Goal: Information Seeking & Learning: Learn about a topic

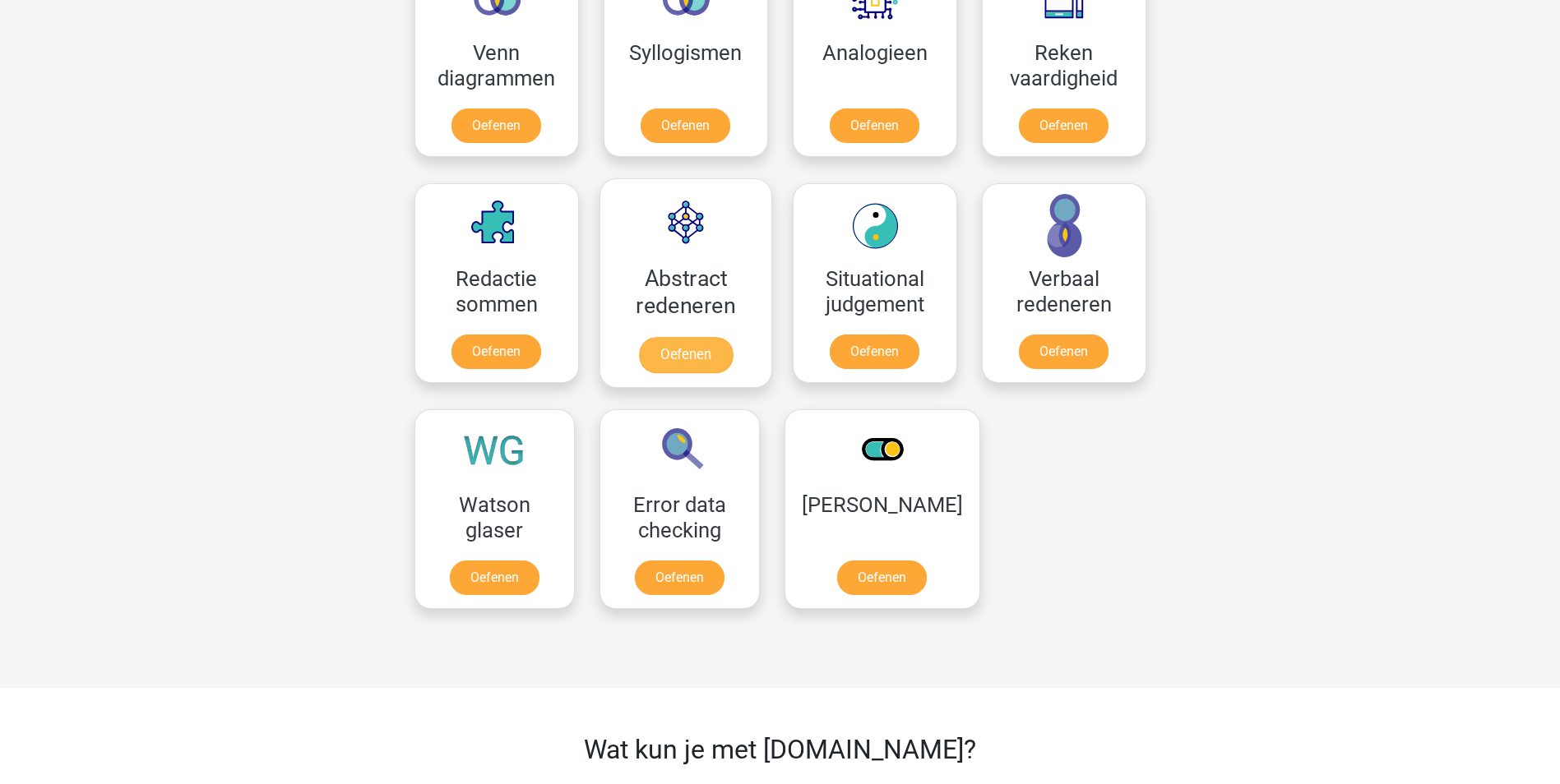
scroll to position [1069, 0]
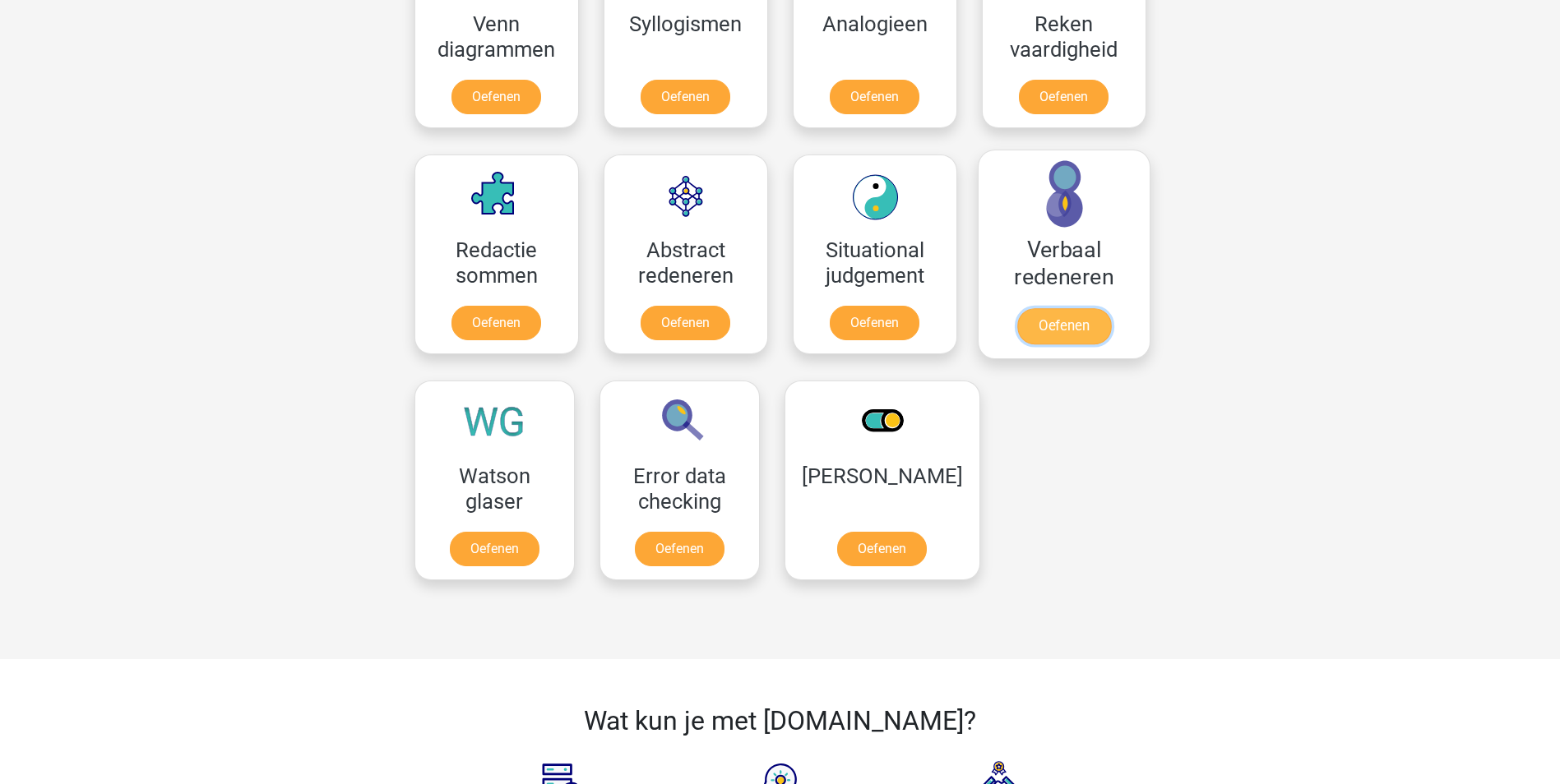
click at [1057, 328] on link "Oefenen" at bounding box center [1063, 326] width 94 height 36
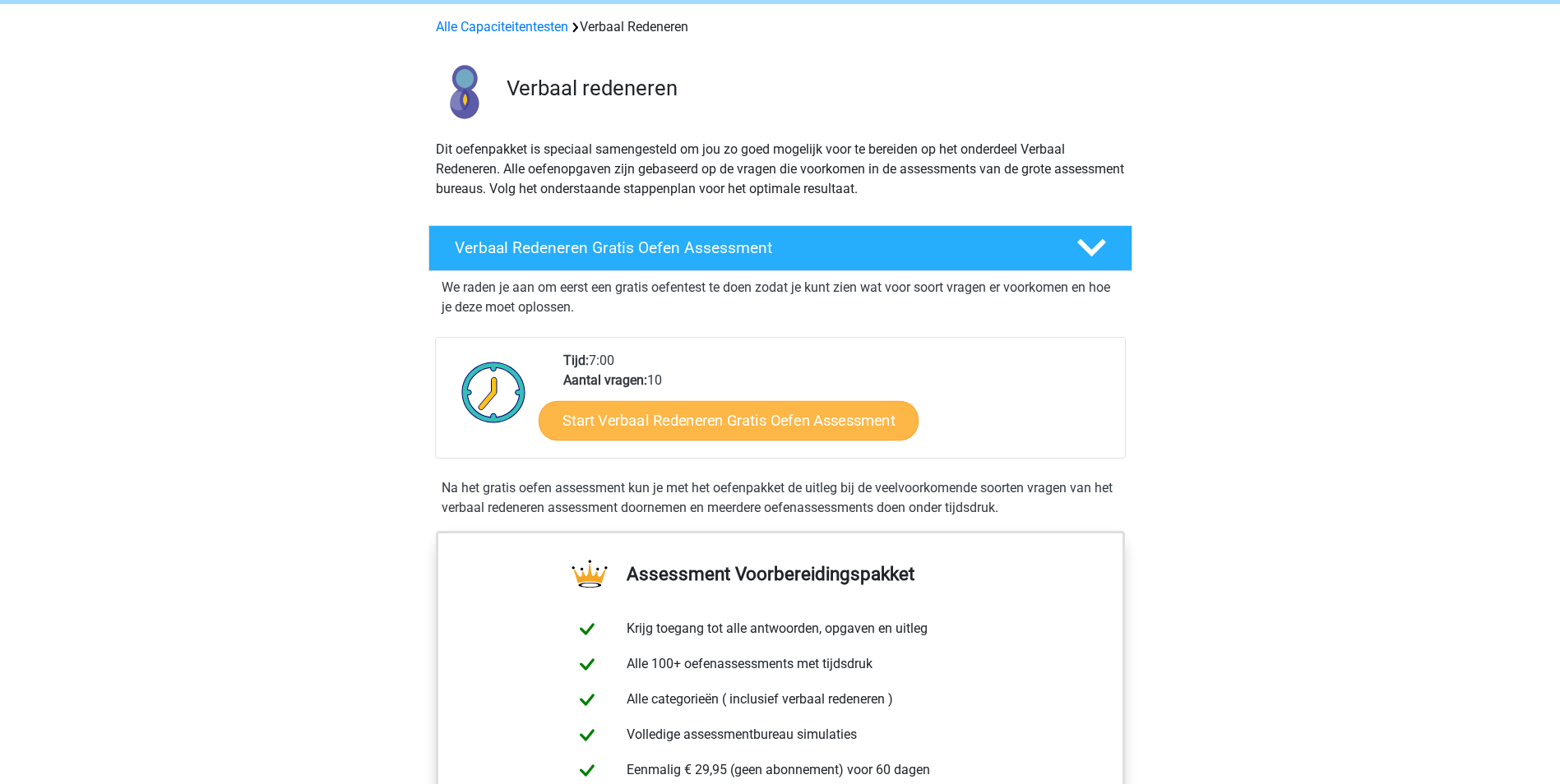
scroll to position [247, 0]
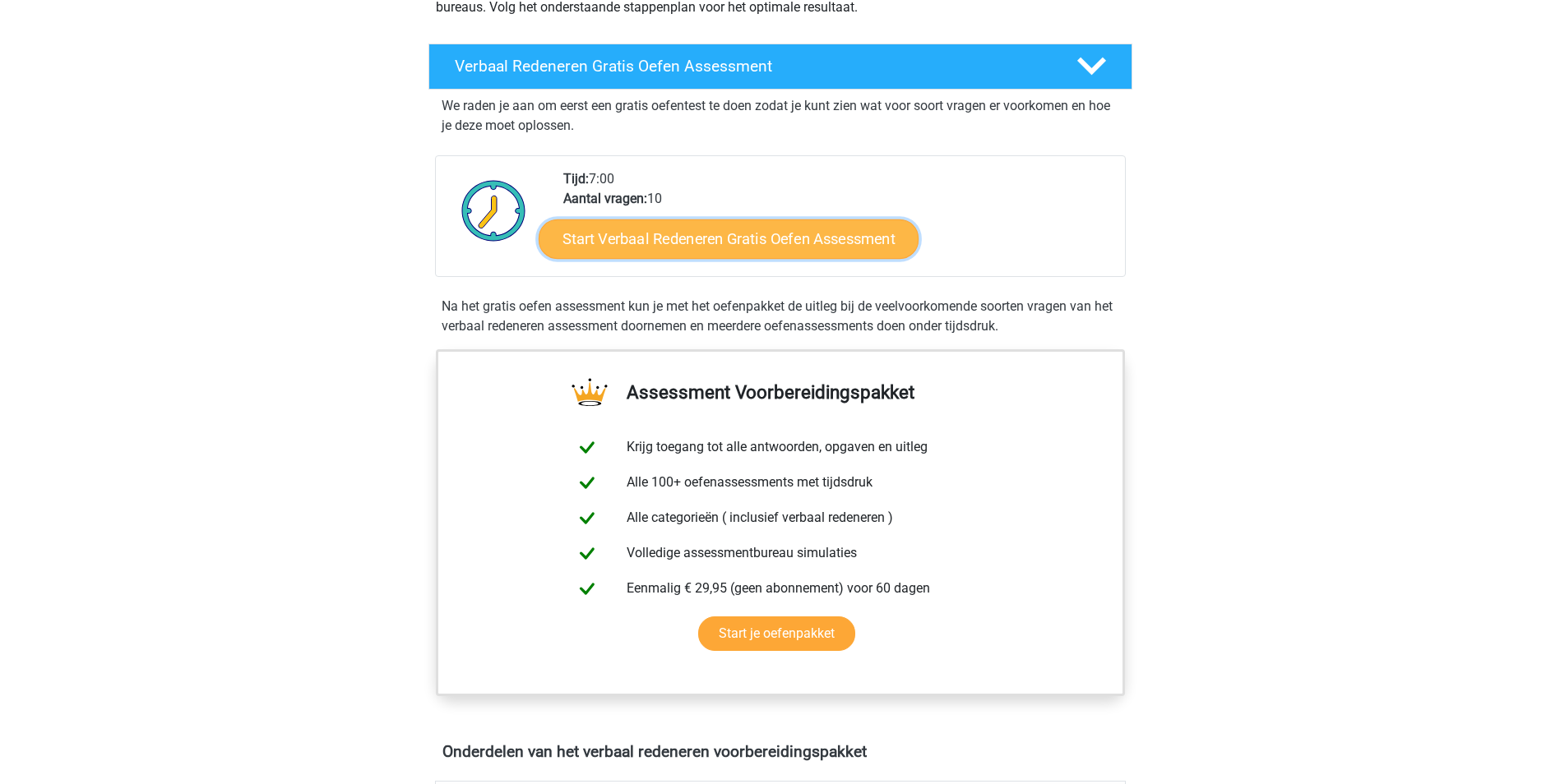
click at [833, 247] on link "Start Verbaal Redeneren Gratis Oefen Assessment" at bounding box center [728, 239] width 380 height 40
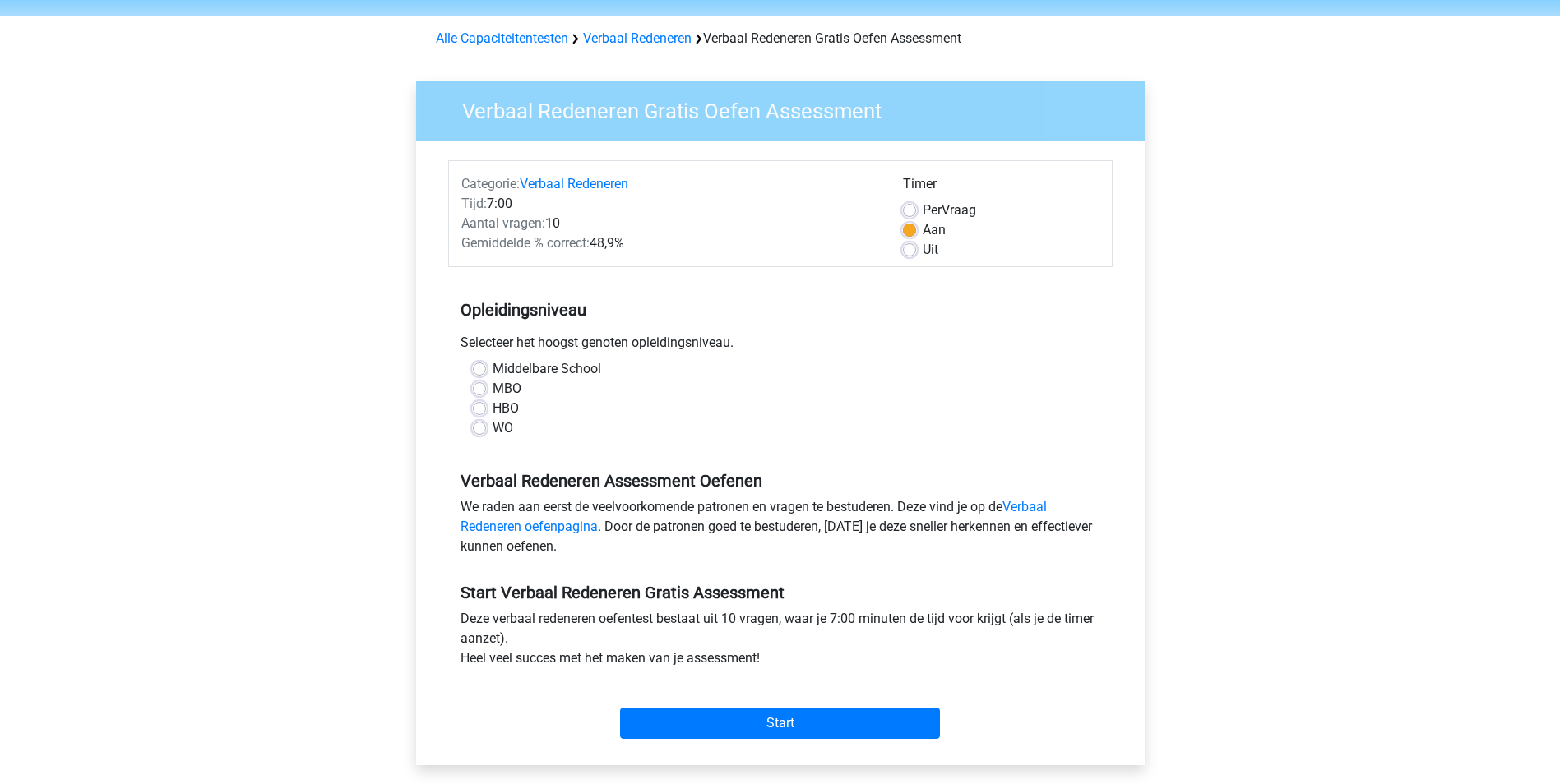
scroll to position [82, 0]
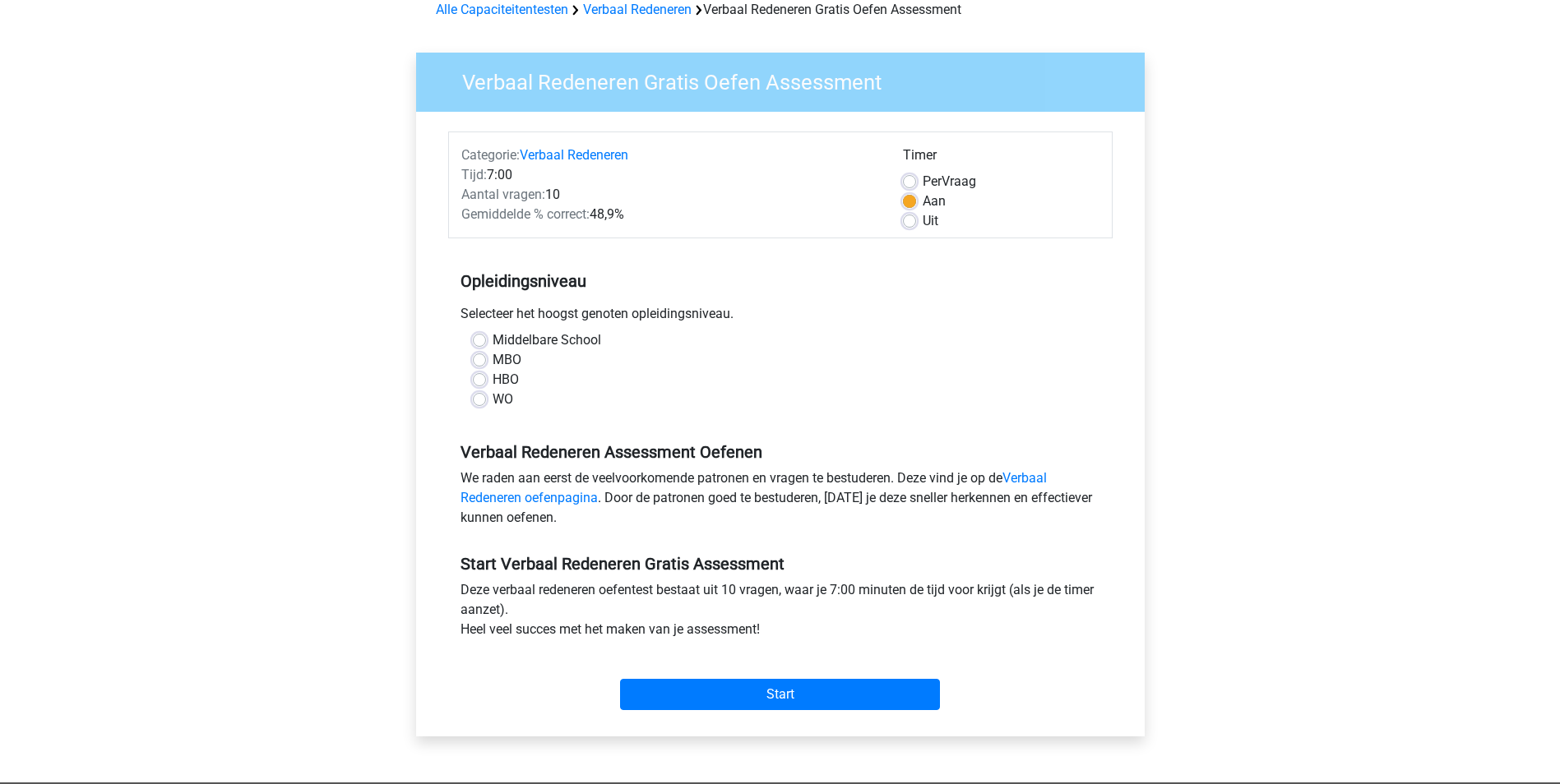
click at [493, 401] on label "WO" at bounding box center [503, 399] width 21 height 20
click at [486, 401] on input "WO" at bounding box center [479, 398] width 13 height 16
radio input "true"
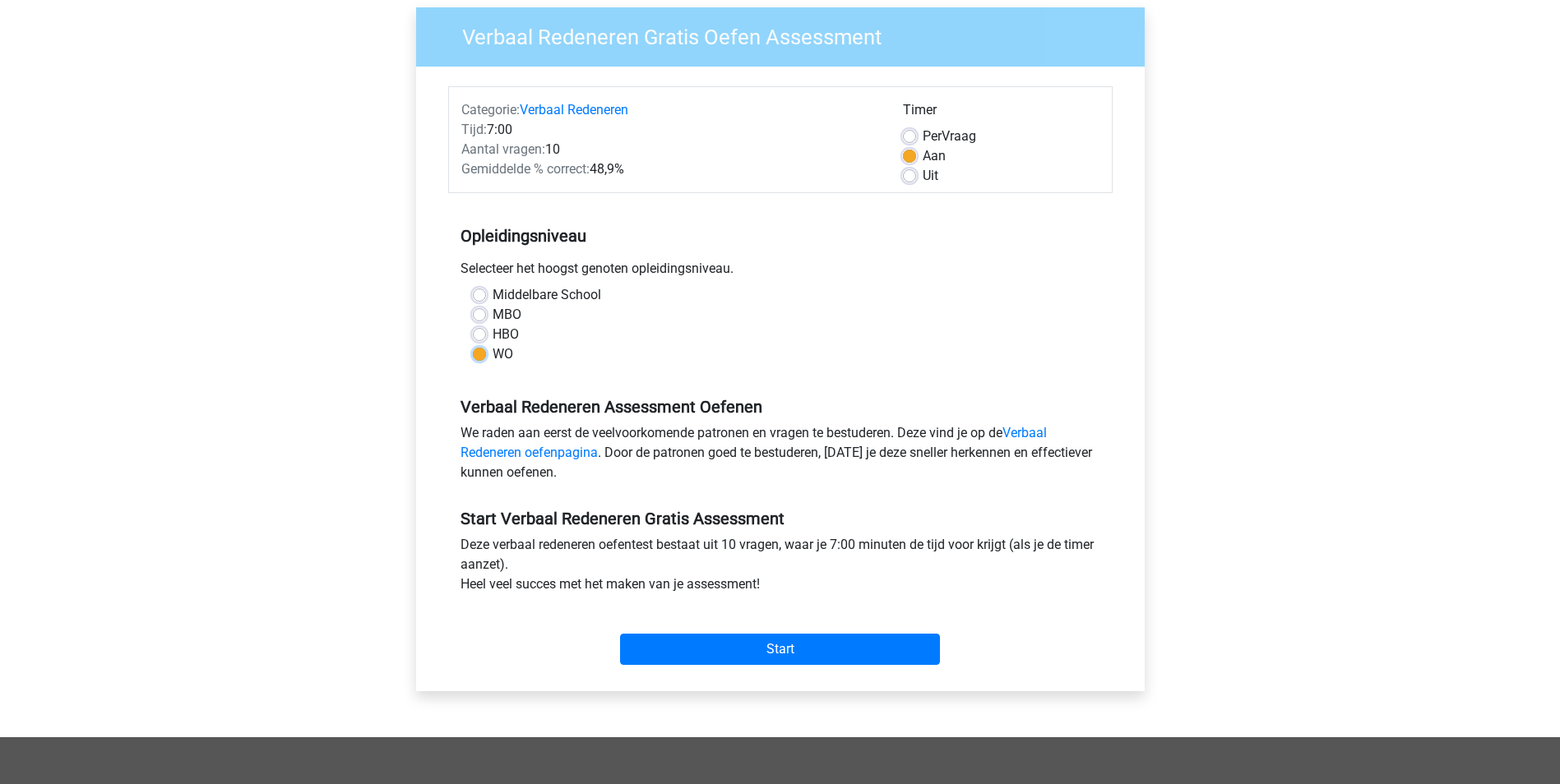
scroll to position [165, 0]
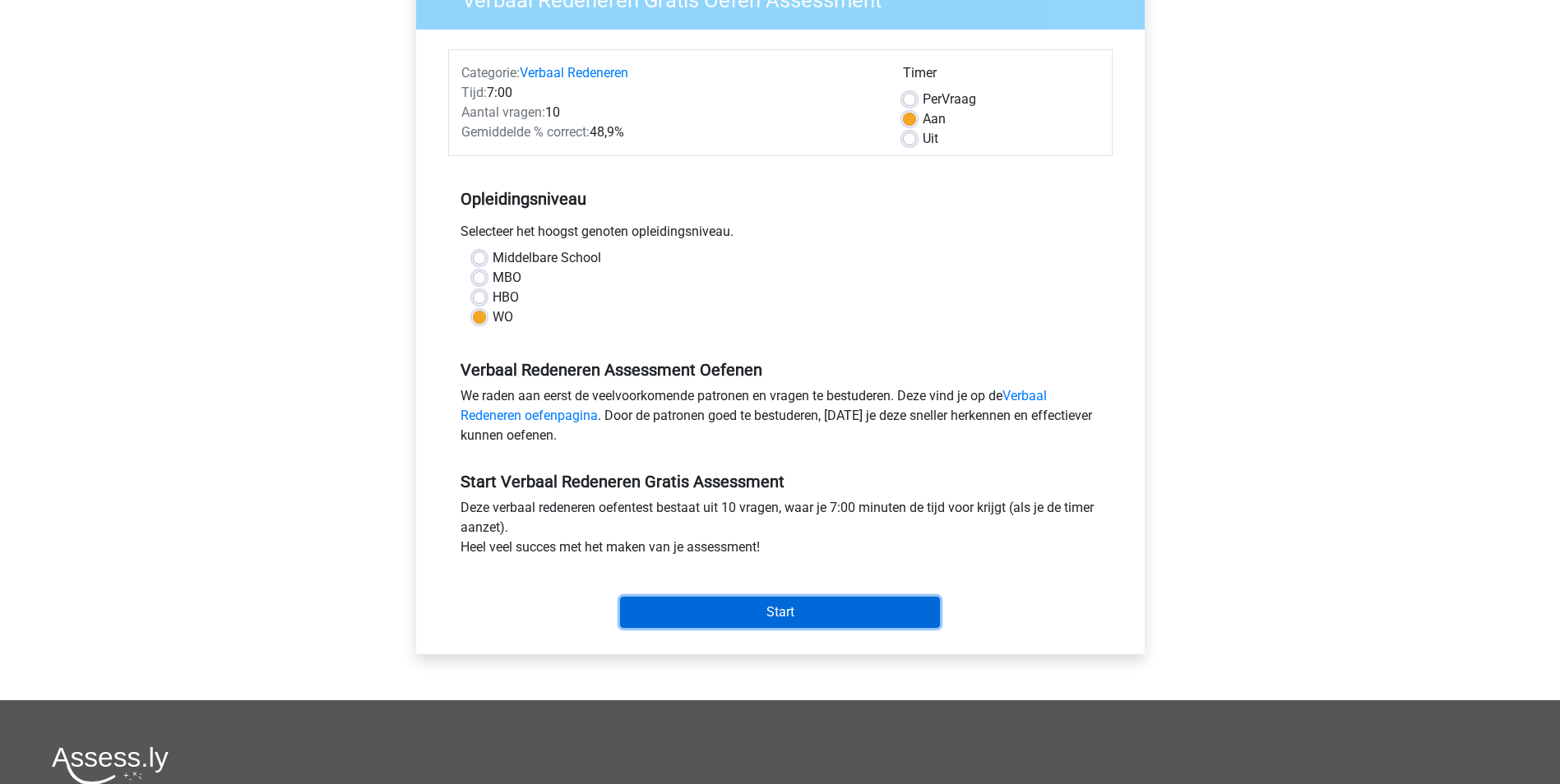
click at [813, 608] on input "Start" at bounding box center [779, 612] width 320 height 31
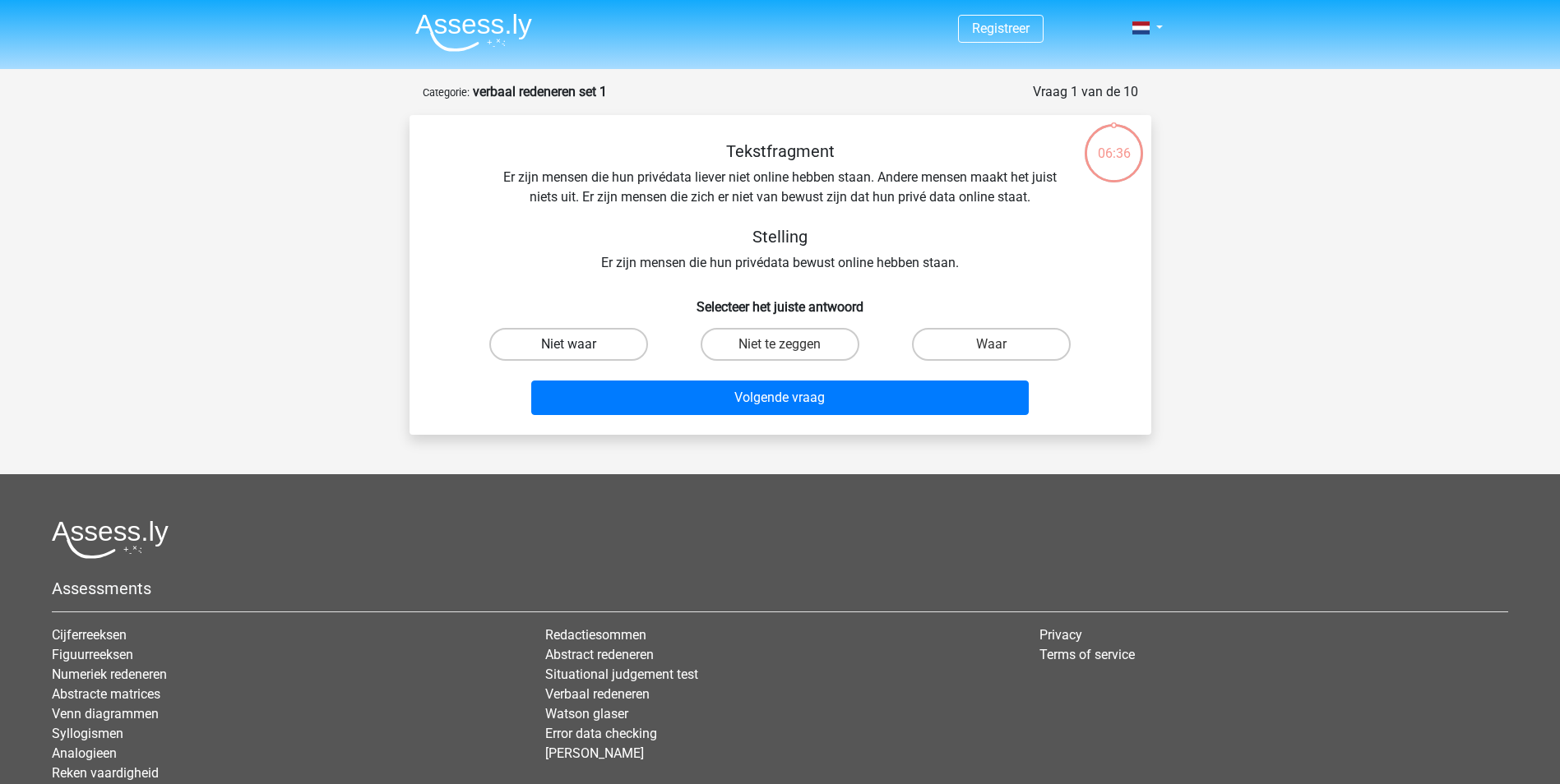
click at [607, 348] on label "Niet waar" at bounding box center [569, 344] width 159 height 33
click at [579, 348] on input "Niet waar" at bounding box center [573, 349] width 10 height 10
radio input "true"
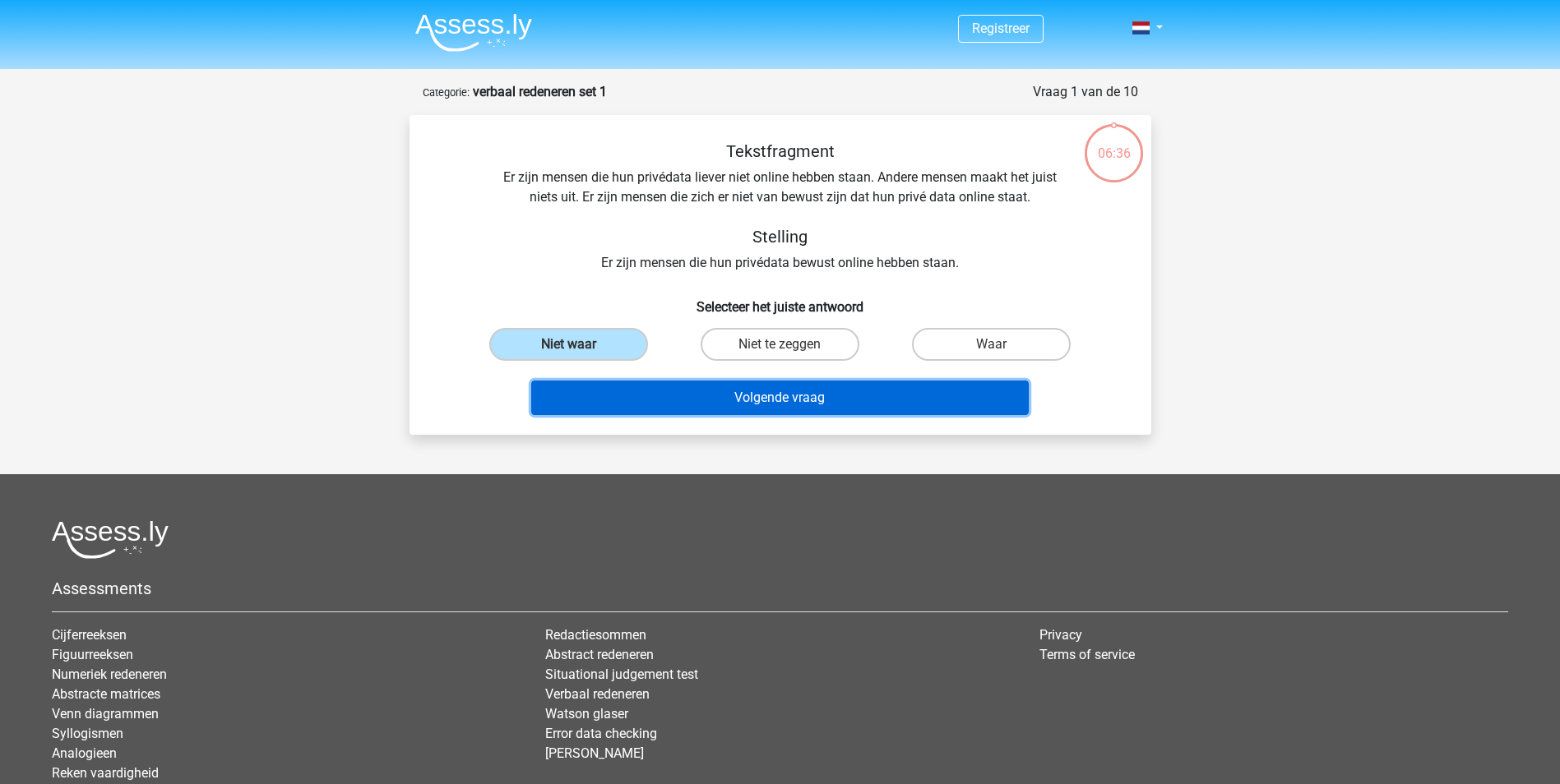
click at [752, 395] on button "Volgende vraag" at bounding box center [780, 398] width 497 height 34
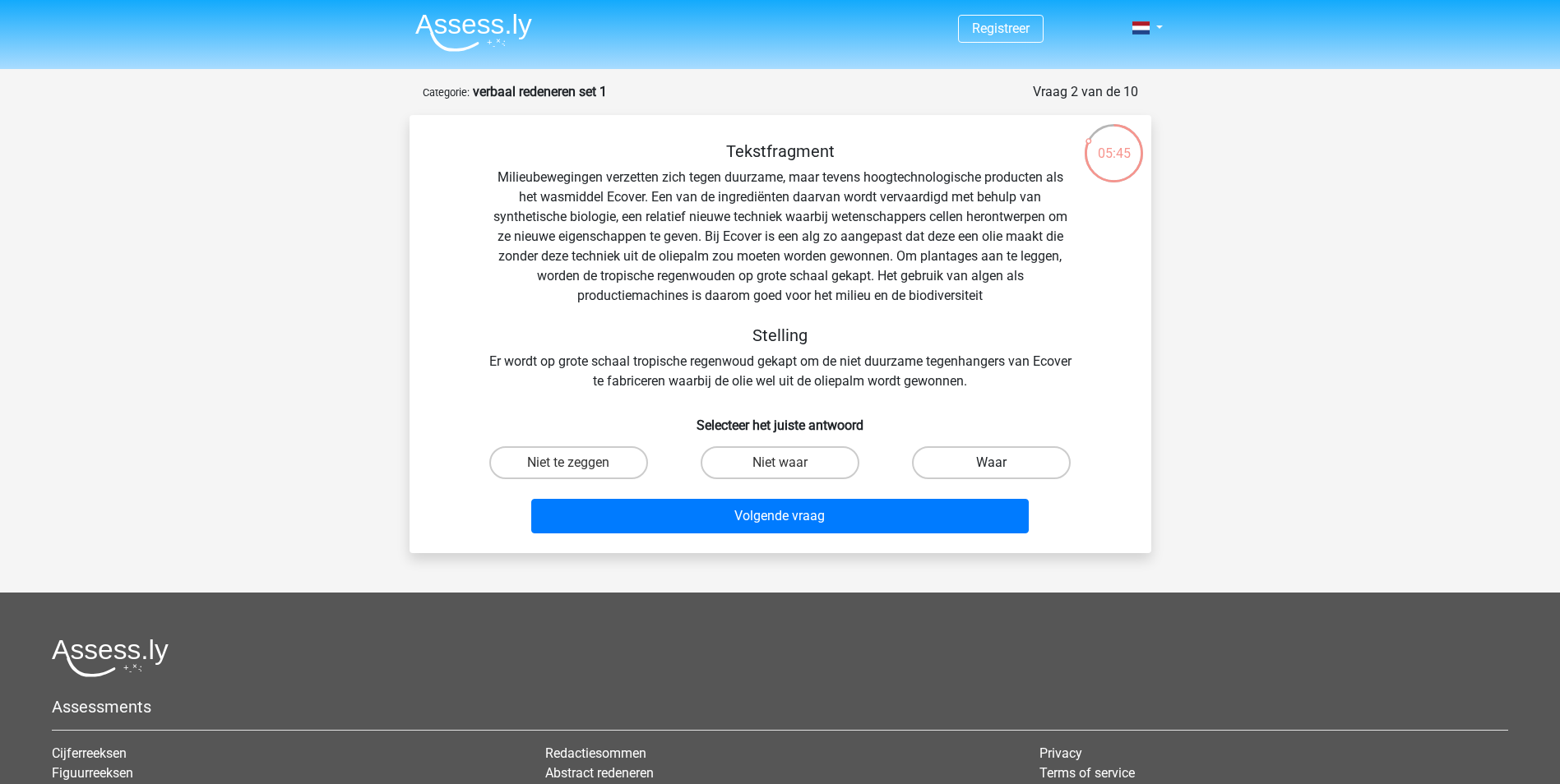
click at [1046, 466] on label "Waar" at bounding box center [991, 462] width 159 height 33
click at [1003, 466] on input "Waar" at bounding box center [997, 467] width 10 height 10
radio input "true"
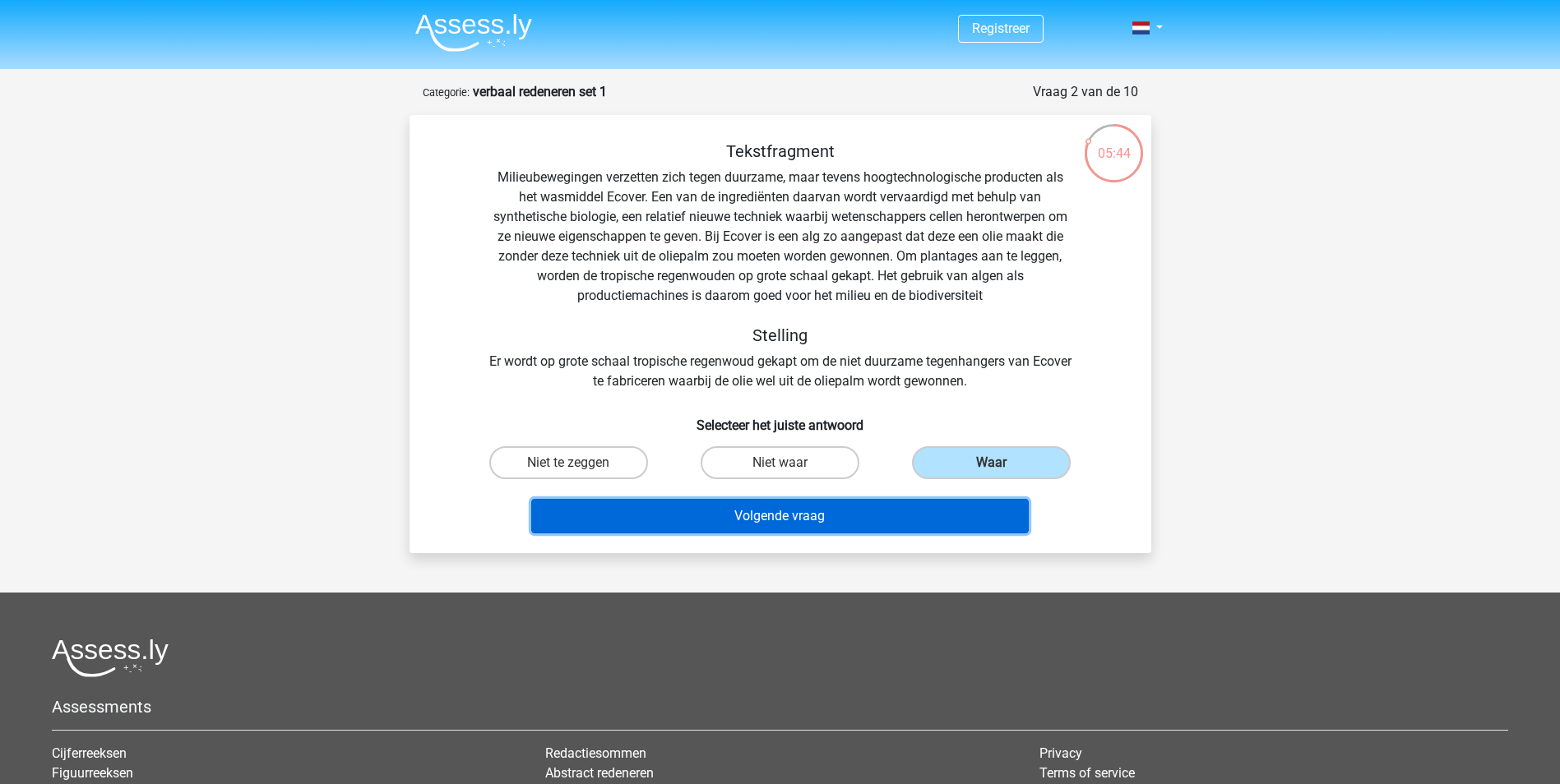
click at [908, 502] on button "Volgende vraag" at bounding box center [780, 516] width 497 height 34
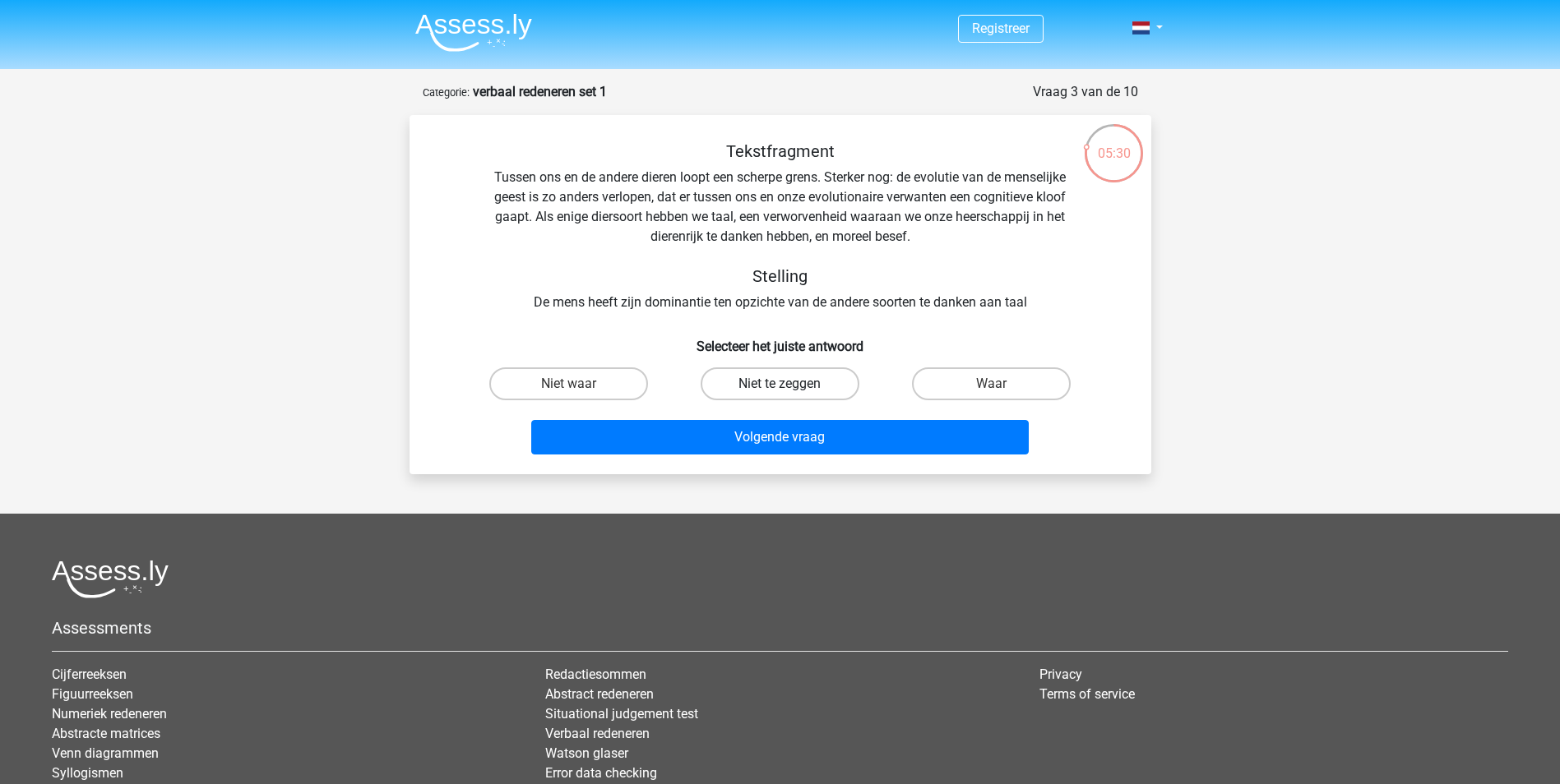
click at [818, 392] on label "Niet te zeggen" at bounding box center [780, 384] width 159 height 33
click at [790, 392] on input "Niet te zeggen" at bounding box center [784, 389] width 10 height 10
radio input "true"
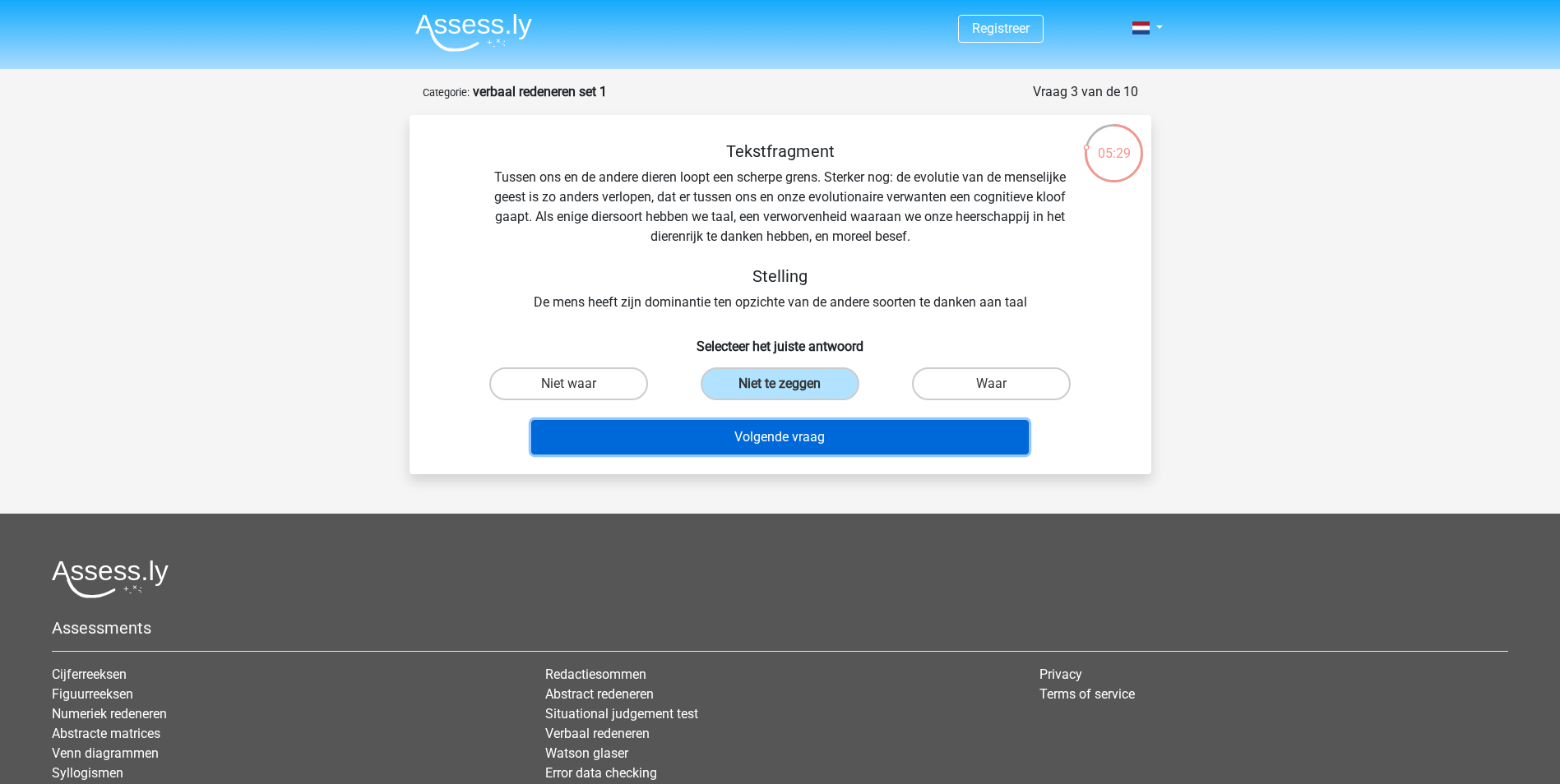
click at [821, 434] on button "Volgende vraag" at bounding box center [780, 437] width 497 height 34
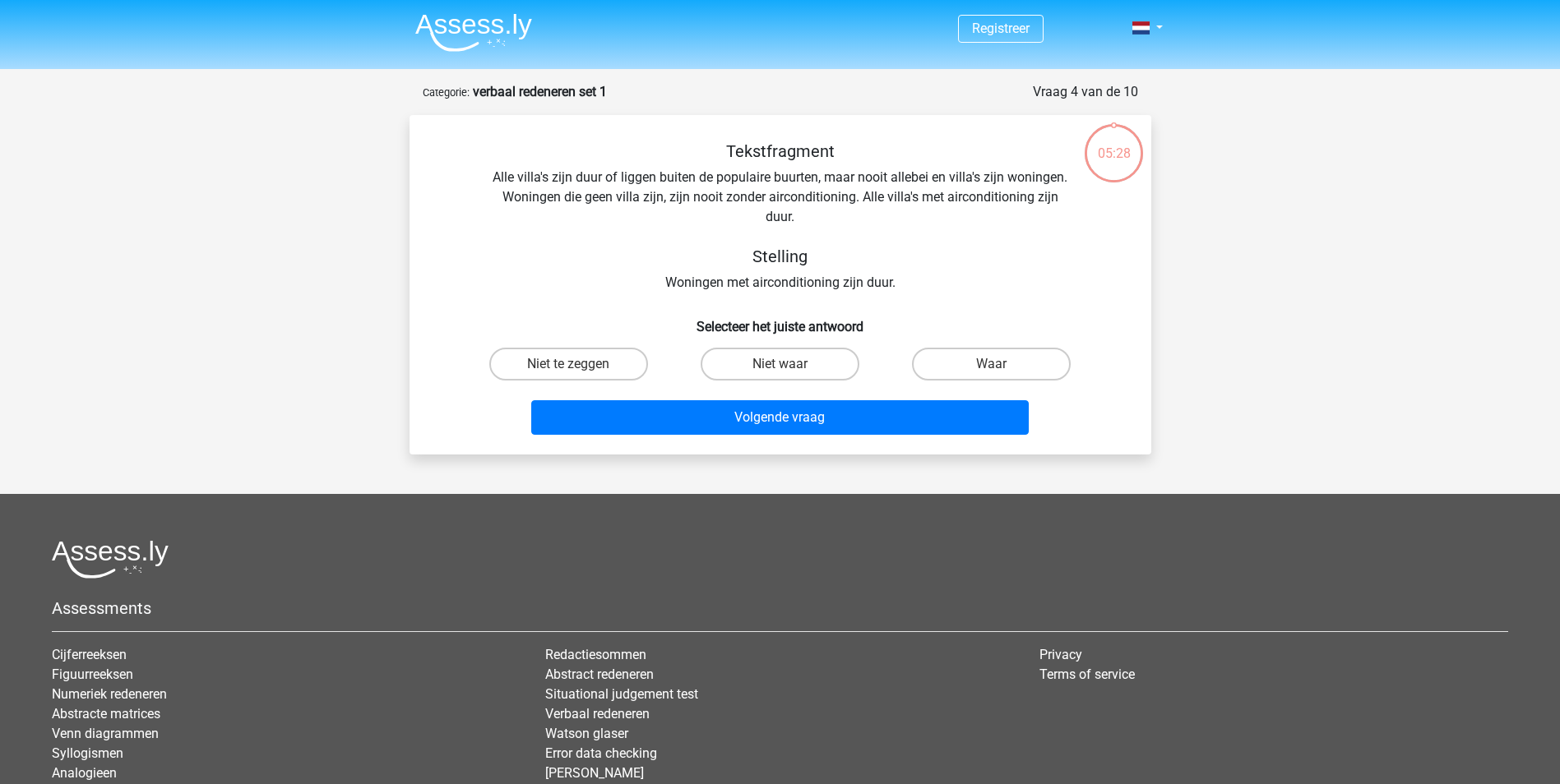
scroll to position [82, 0]
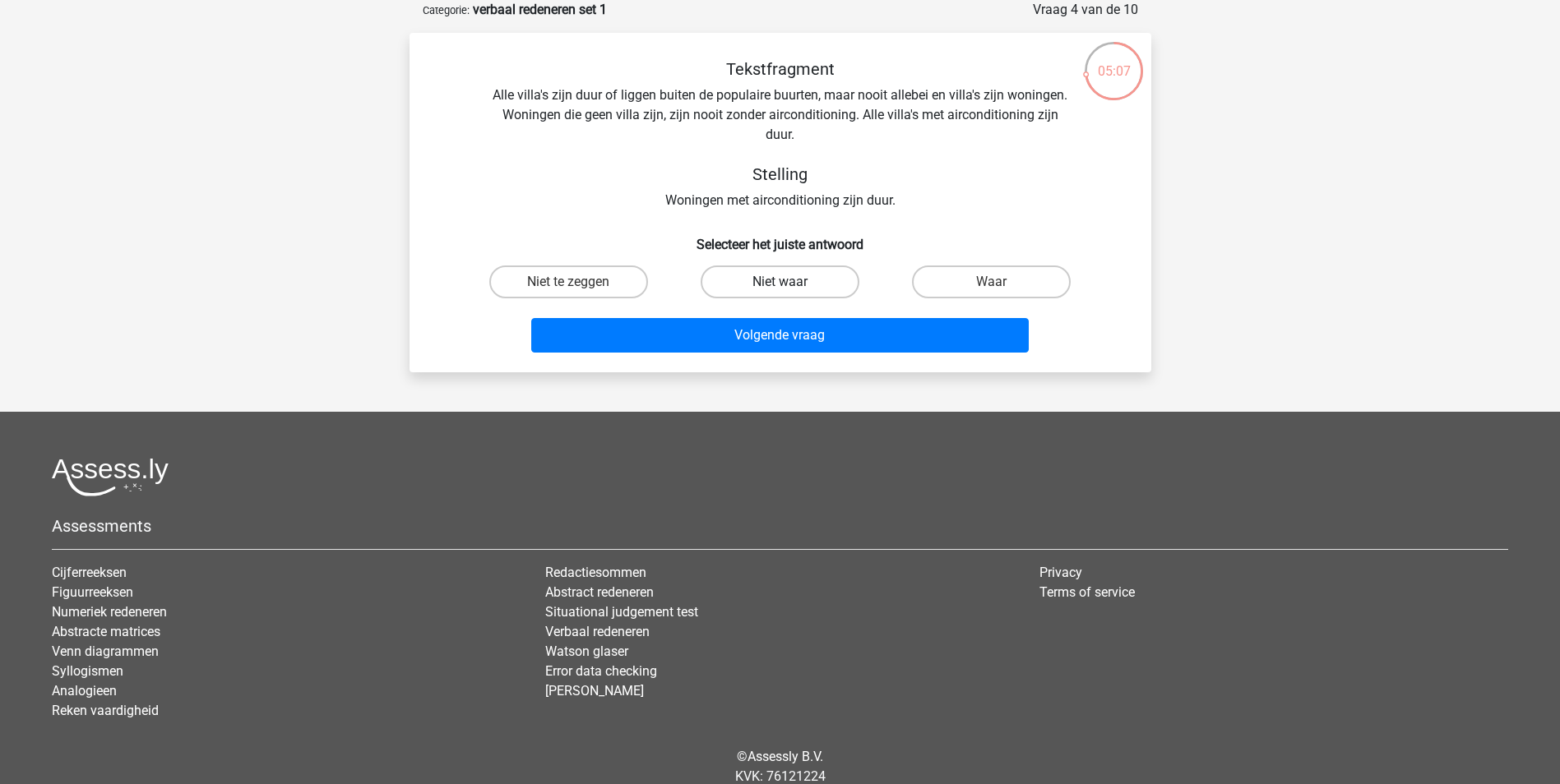
click at [745, 276] on label "Niet waar" at bounding box center [780, 282] width 159 height 33
click at [779, 282] on input "Niet waar" at bounding box center [784, 287] width 10 height 10
radio input "true"
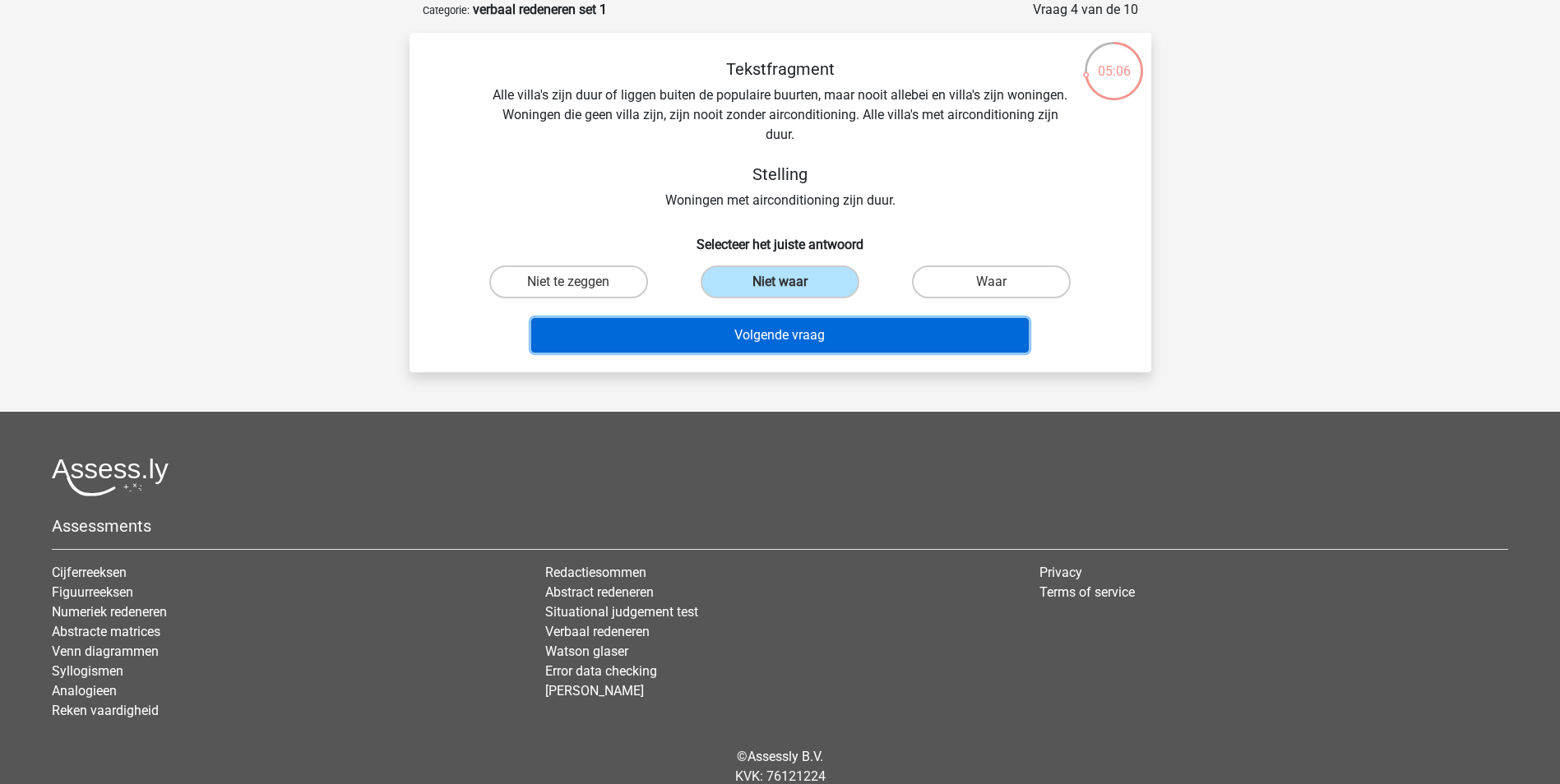
click at [771, 326] on button "Volgende vraag" at bounding box center [780, 336] width 497 height 34
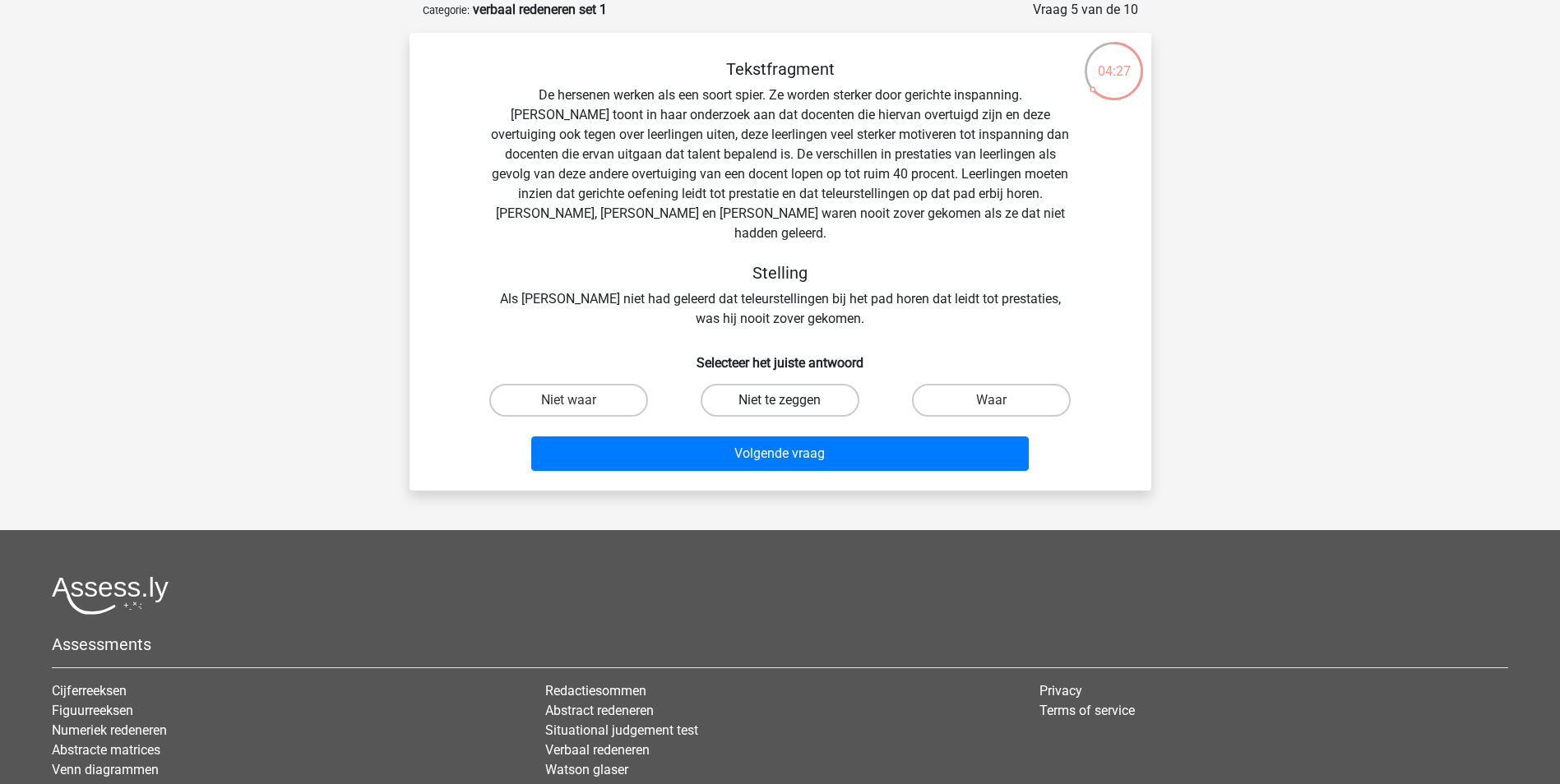
click at [778, 384] on label "Niet te zeggen" at bounding box center [780, 400] width 159 height 33
click at [779, 400] on input "Niet te zeggen" at bounding box center [784, 405] width 10 height 10
radio input "true"
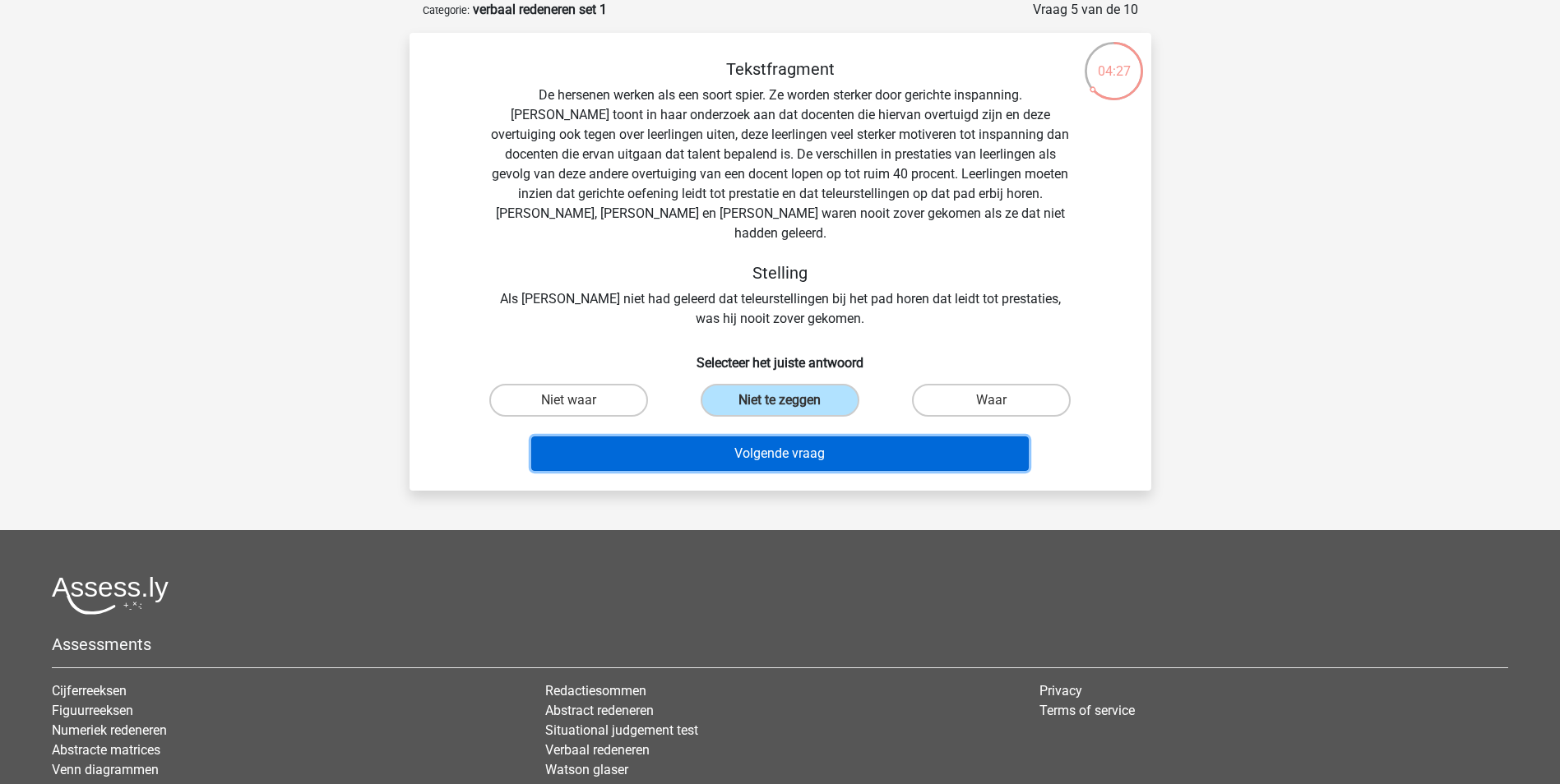
click at [789, 436] on button "Volgende vraag" at bounding box center [780, 454] width 497 height 34
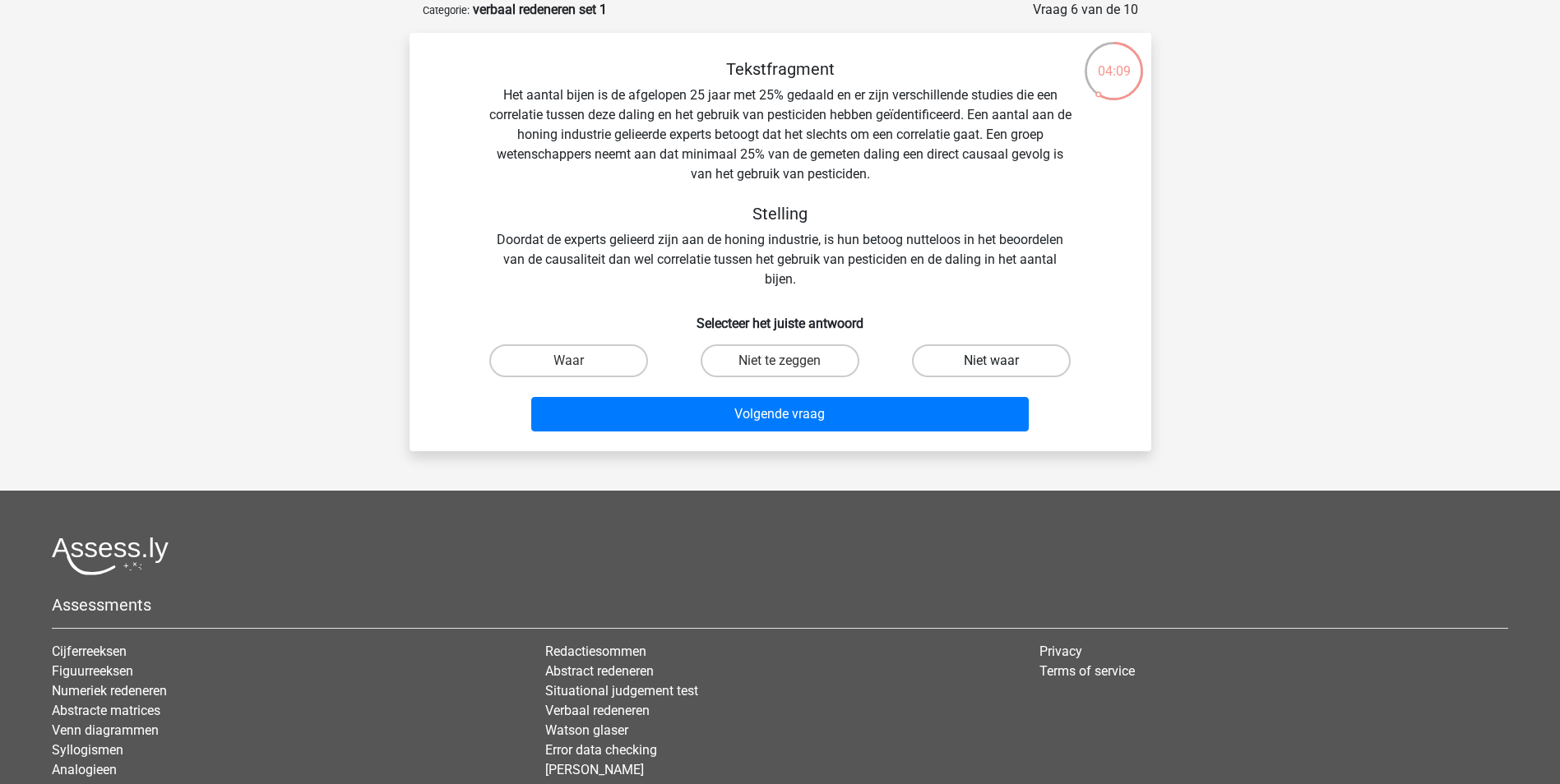
click at [949, 364] on label "Niet waar" at bounding box center [991, 361] width 159 height 33
click at [991, 364] on input "Niet waar" at bounding box center [997, 366] width 10 height 10
radio input "true"
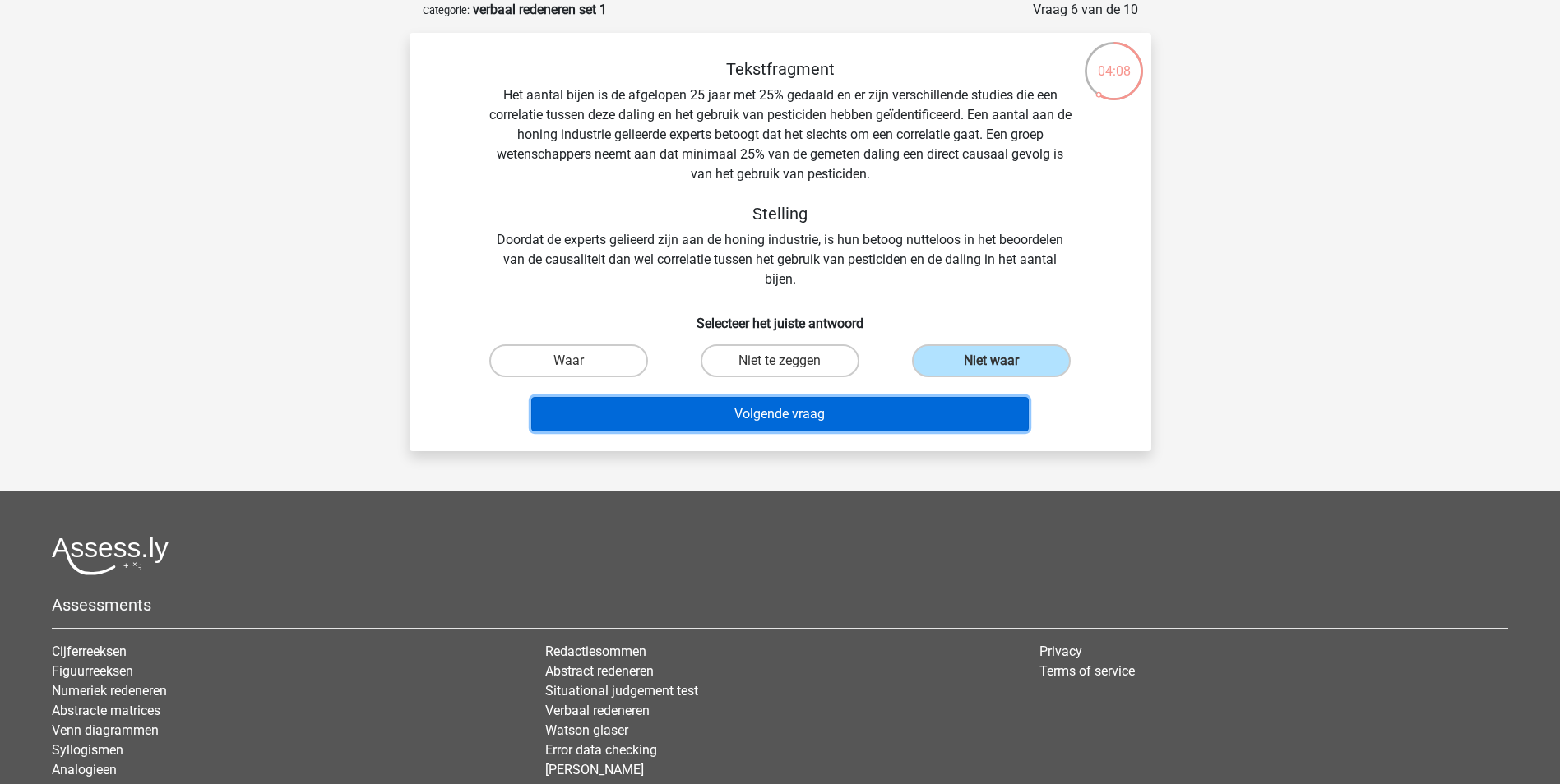
click at [877, 411] on button "Volgende vraag" at bounding box center [780, 414] width 497 height 34
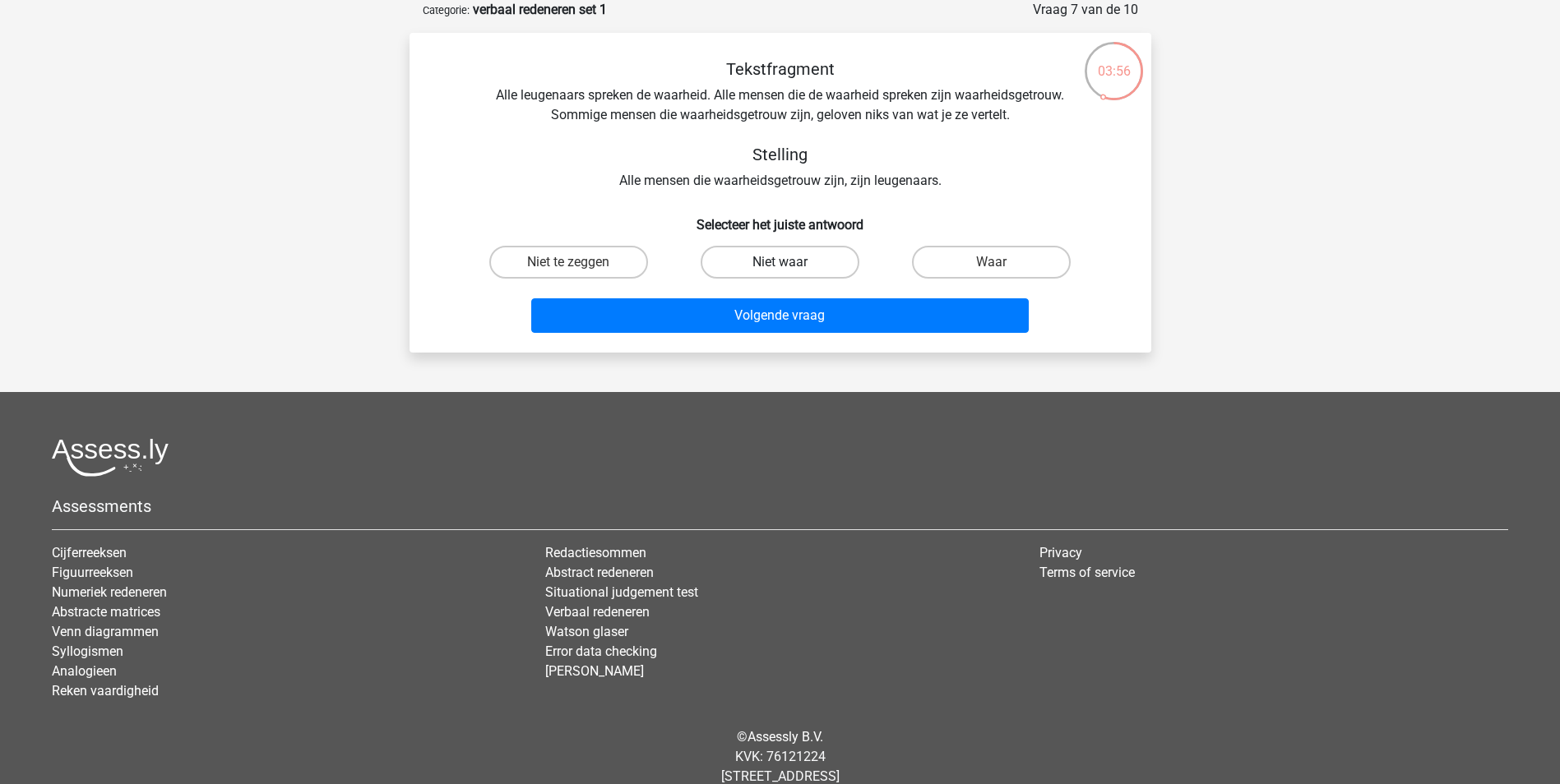
click at [810, 266] on label "Niet waar" at bounding box center [780, 262] width 159 height 33
click at [790, 266] on input "Niet waar" at bounding box center [784, 267] width 10 height 10
radio input "true"
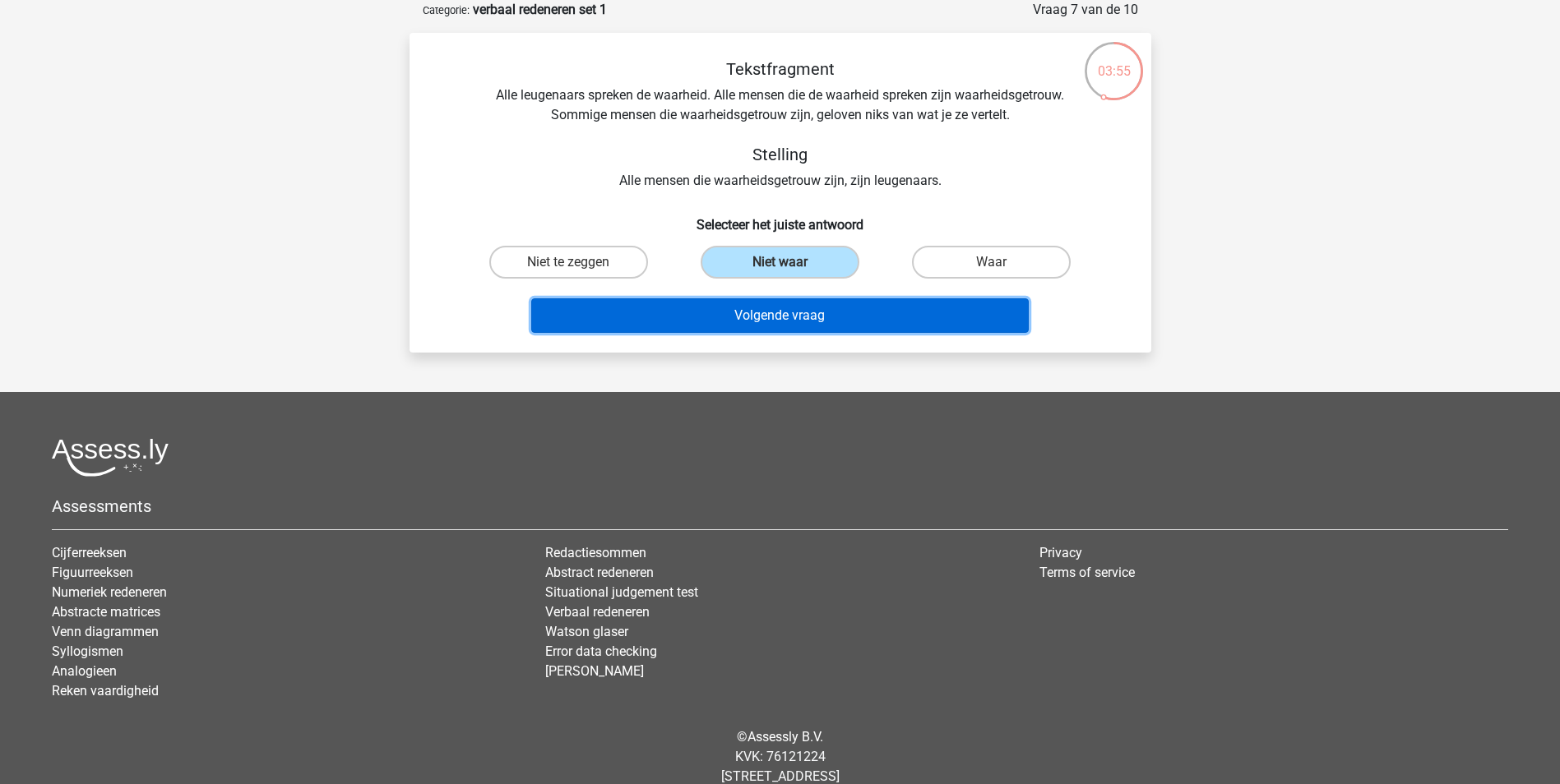
click at [818, 317] on button "Volgende vraag" at bounding box center [780, 316] width 497 height 34
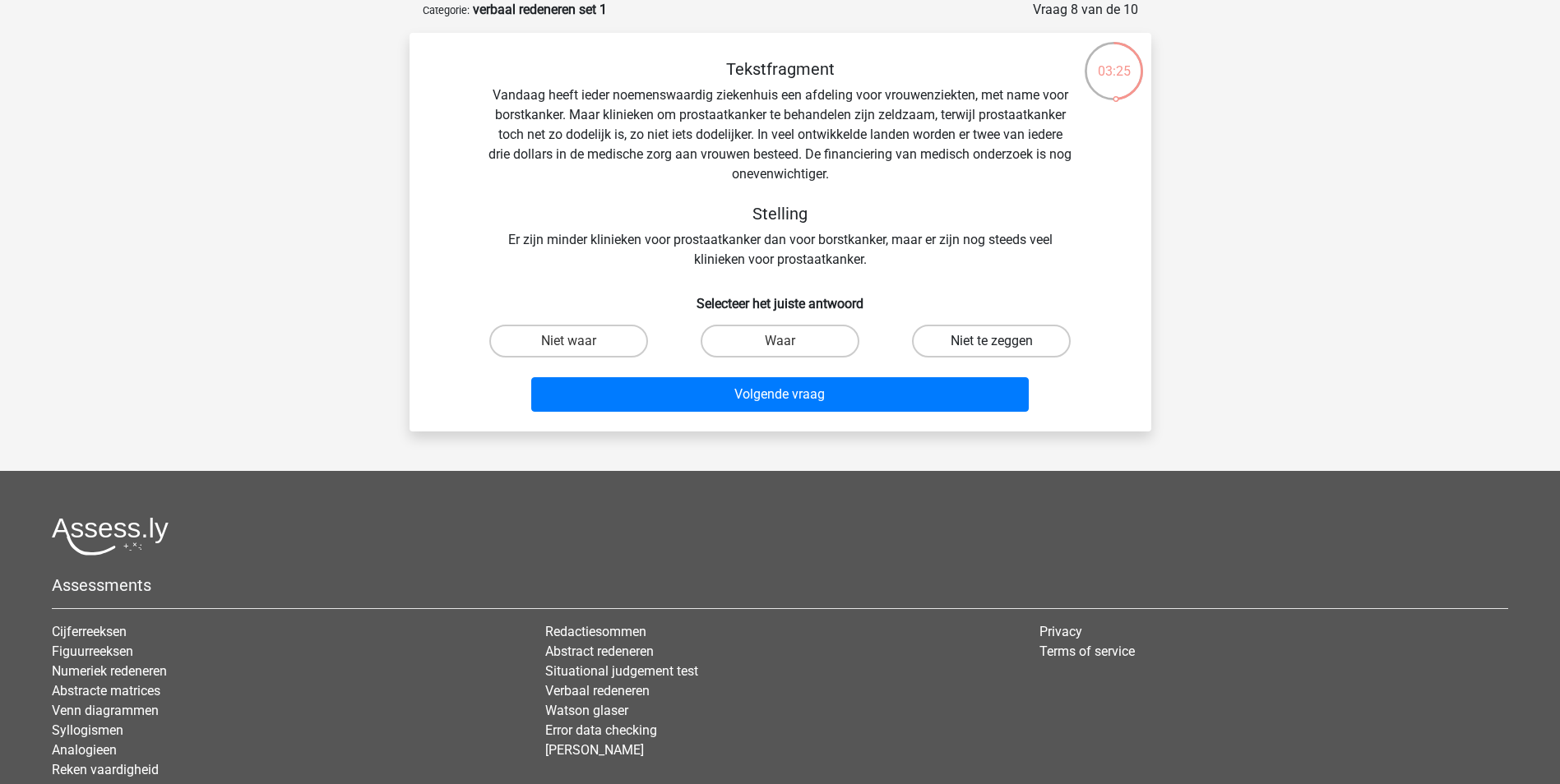
click at [963, 342] on label "Niet te zeggen" at bounding box center [991, 341] width 159 height 33
click at [991, 342] on input "Niet te zeggen" at bounding box center [997, 346] width 10 height 10
radio input "true"
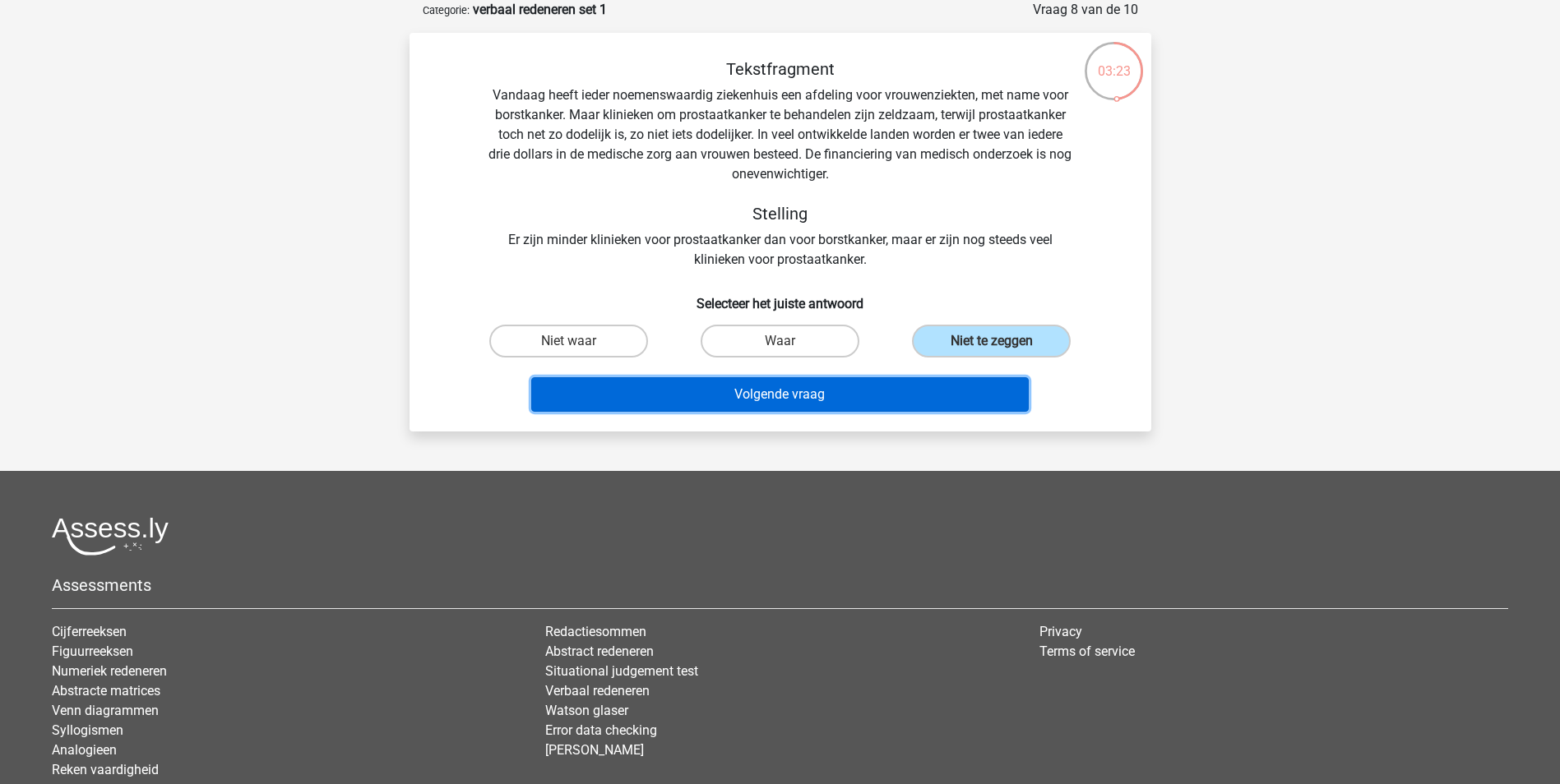
click at [742, 387] on button "Volgende vraag" at bounding box center [780, 394] width 497 height 34
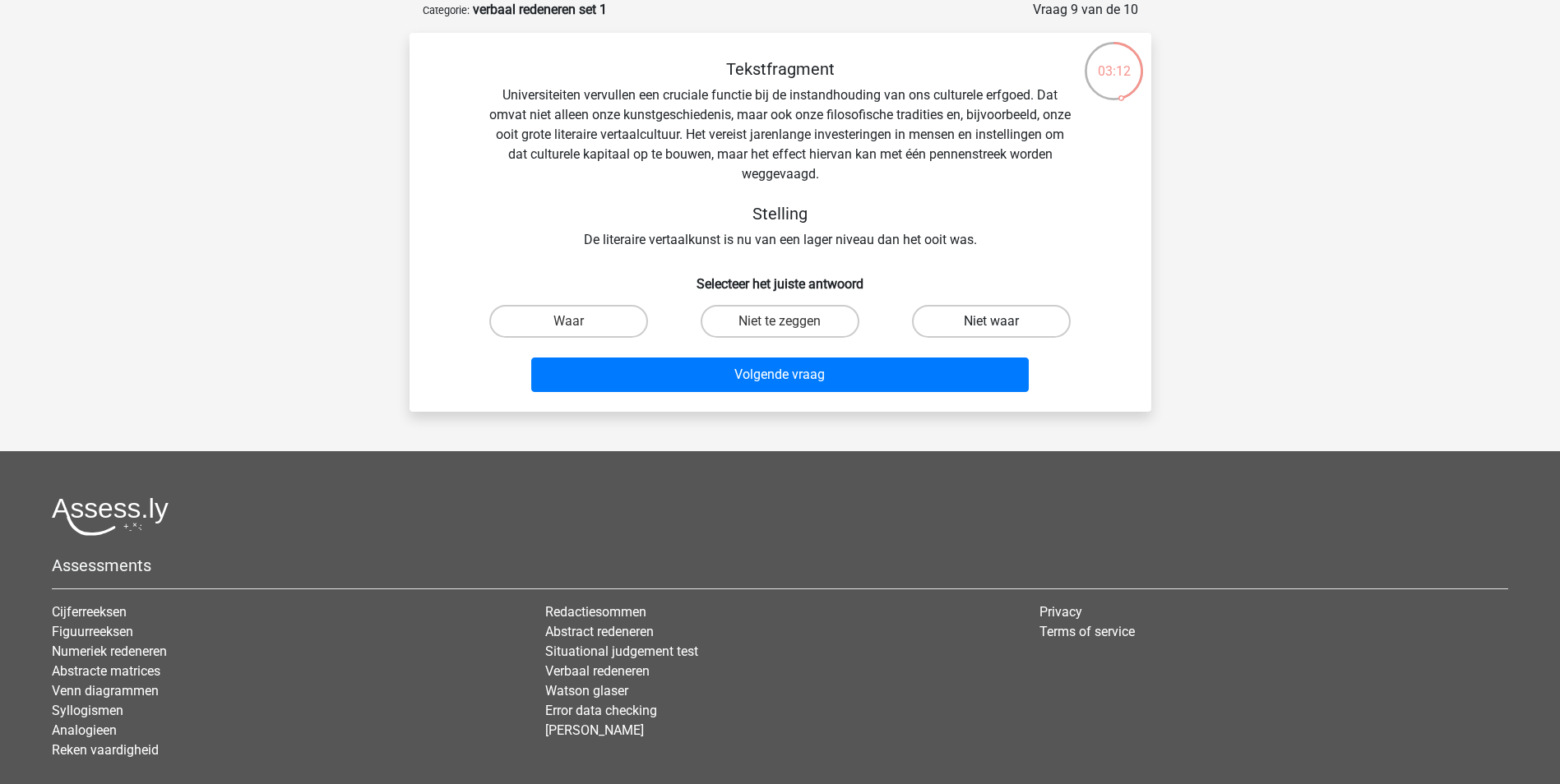
click at [938, 332] on label "Niet waar" at bounding box center [991, 322] width 159 height 33
click at [991, 332] on input "Niet waar" at bounding box center [997, 327] width 10 height 10
radio input "true"
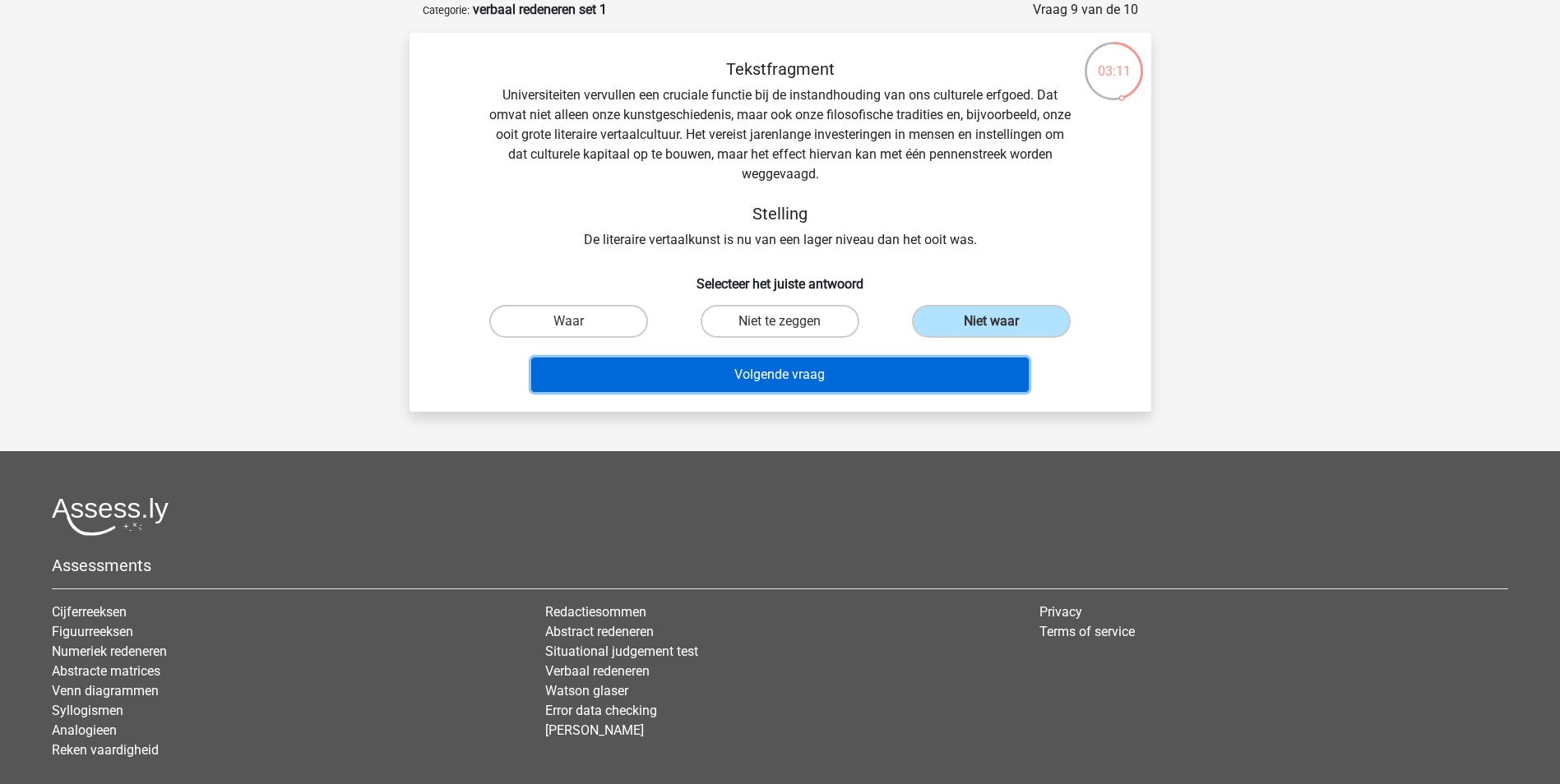
click at [877, 373] on button "Volgende vraag" at bounding box center [780, 374] width 497 height 34
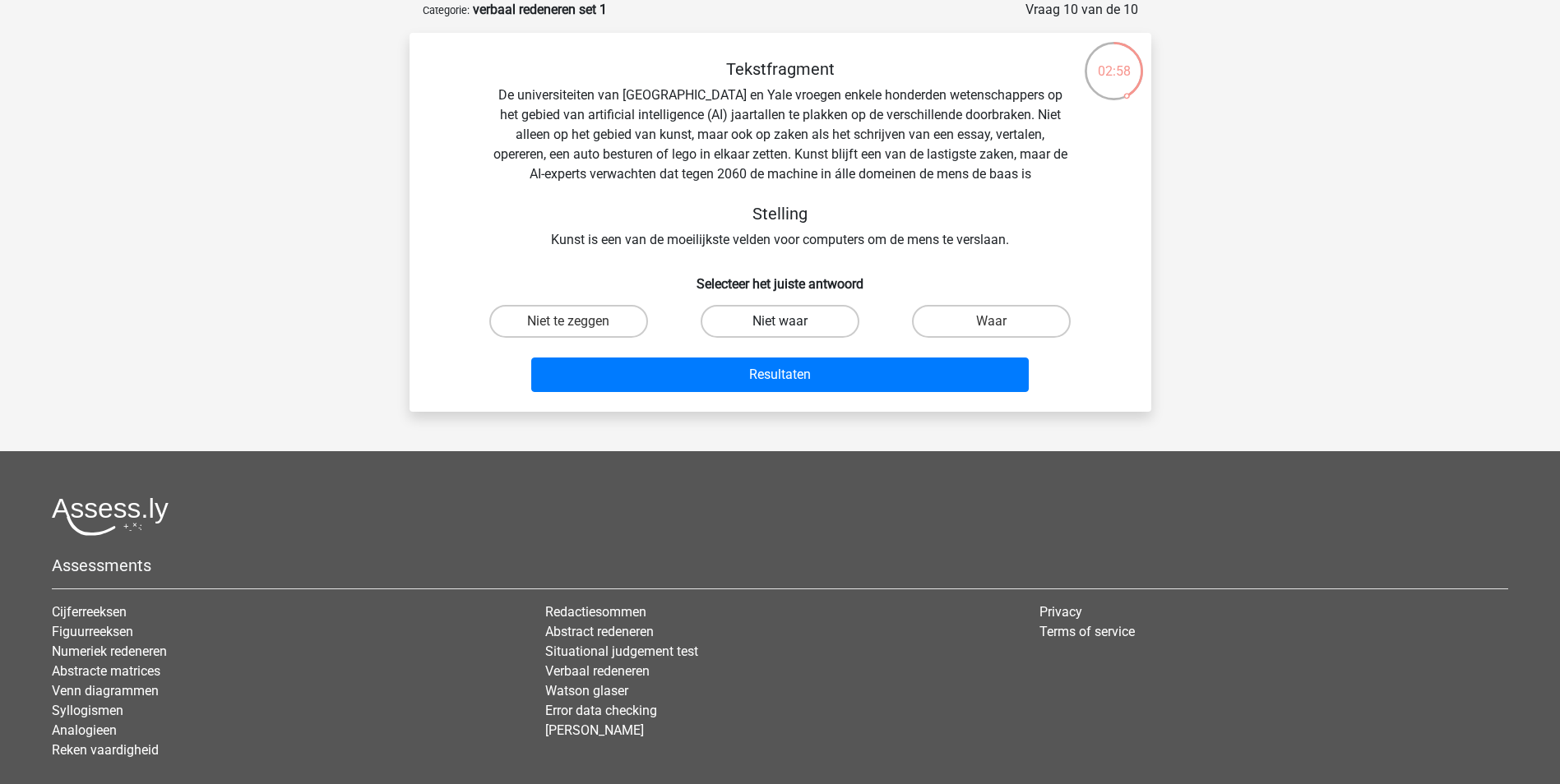
click at [833, 317] on label "Niet waar" at bounding box center [780, 322] width 159 height 33
click at [790, 322] on input "Niet waar" at bounding box center [784, 327] width 10 height 10
radio input "true"
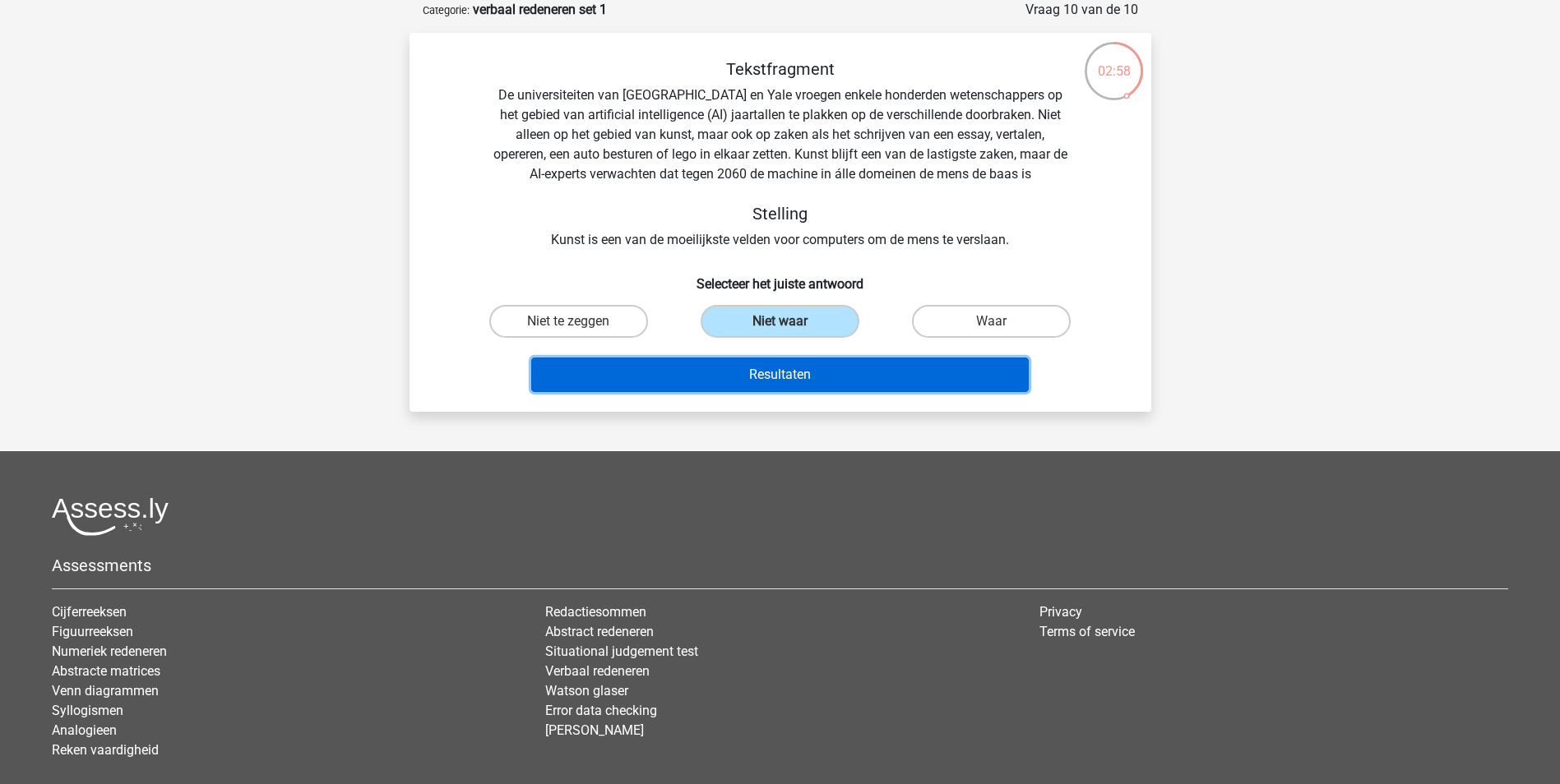
click at [846, 367] on button "Resultaten" at bounding box center [780, 374] width 497 height 34
